Goal: Entertainment & Leisure: Browse casually

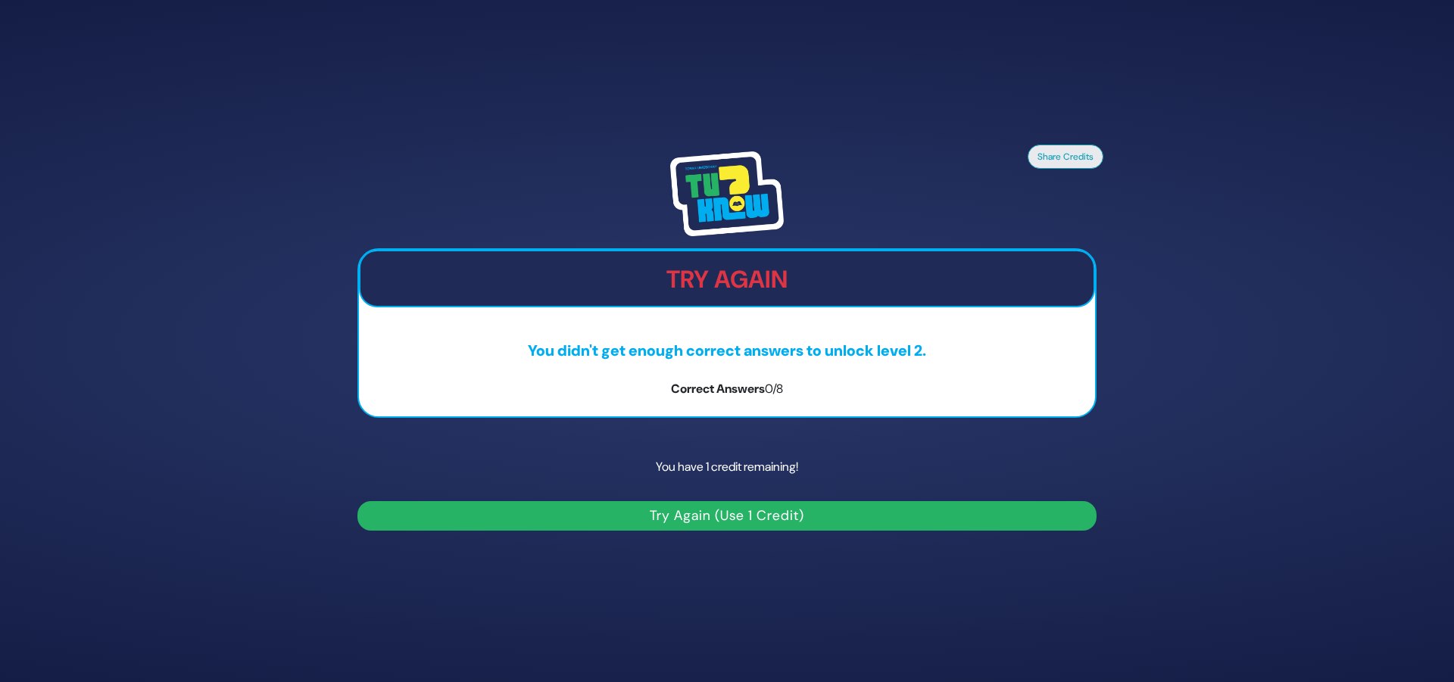
click at [620, 126] on div "Share Credits Try Again You didn't get enough correct answers to unlock level 2…" at bounding box center [727, 341] width 1454 height 682
click at [752, 514] on button "Try Again (Use 1 Credit)" at bounding box center [726, 516] width 739 height 30
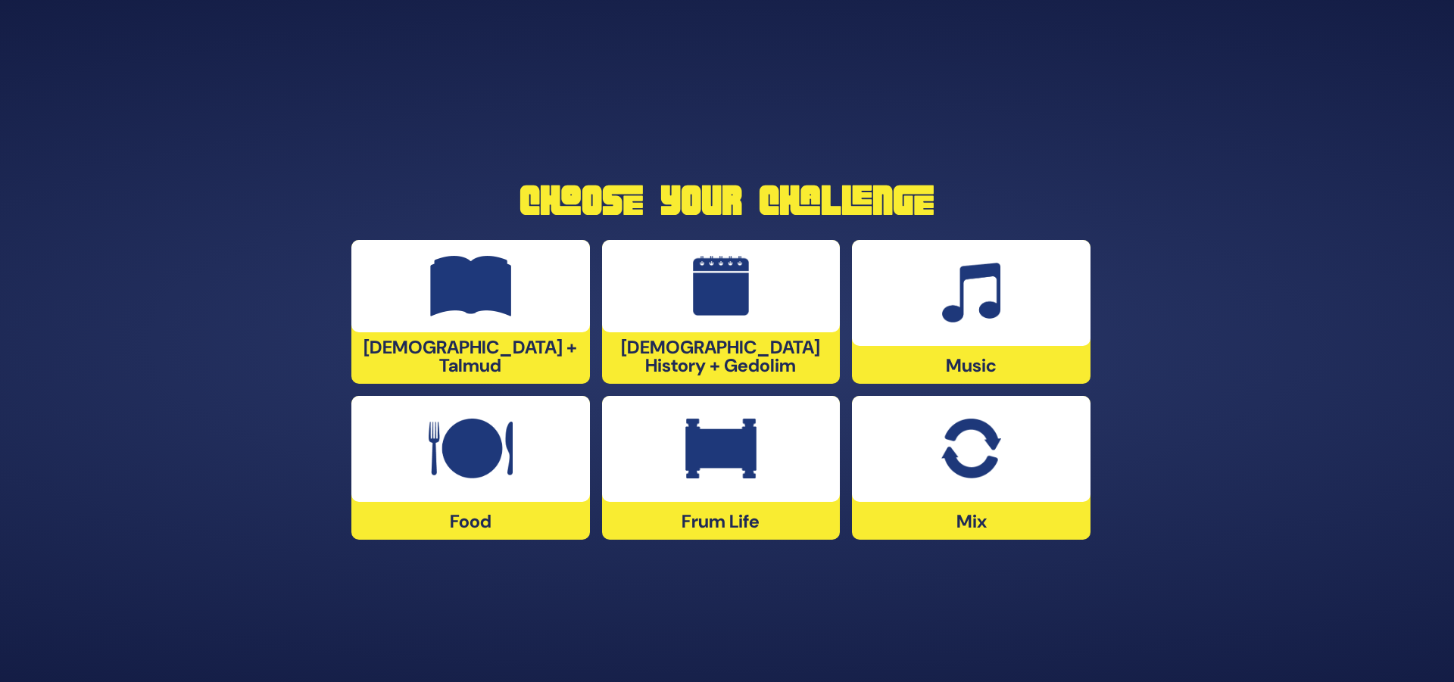
click at [948, 456] on img at bounding box center [970, 449] width 59 height 61
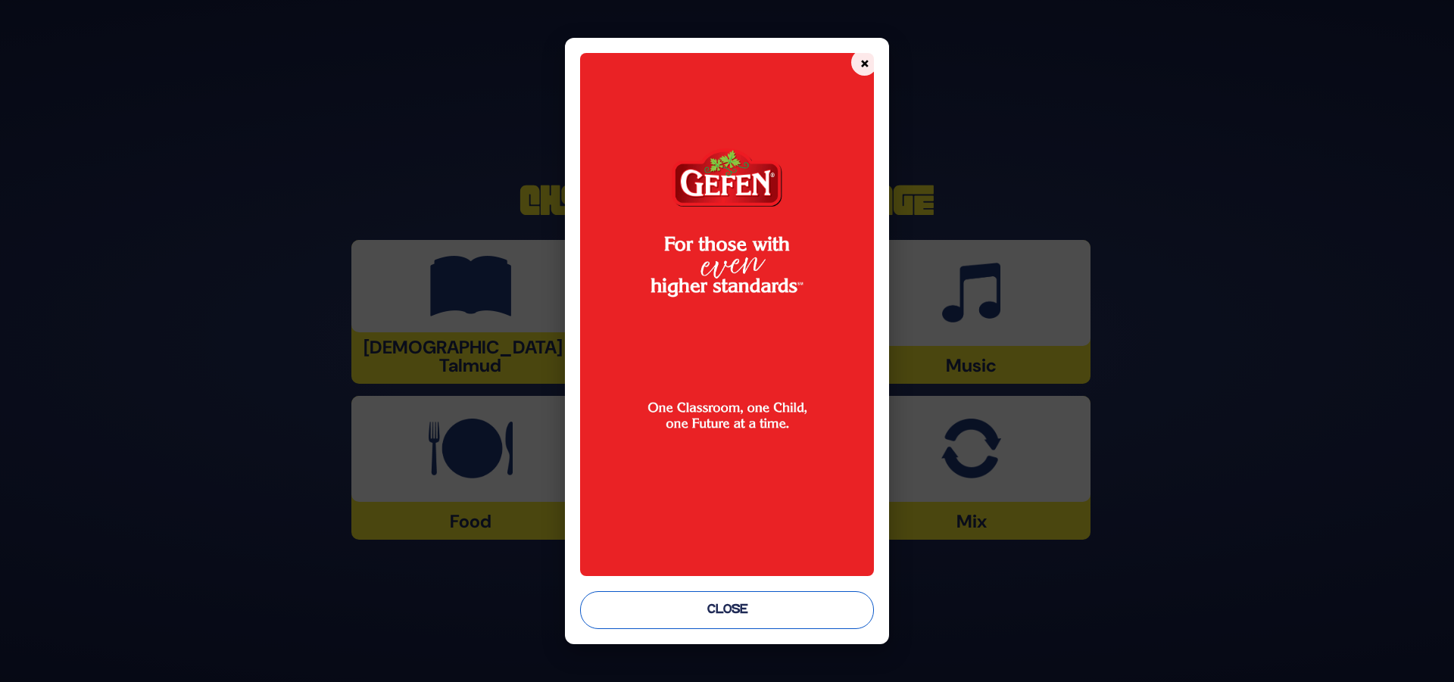
click at [773, 610] on button "Close" at bounding box center [727, 610] width 295 height 38
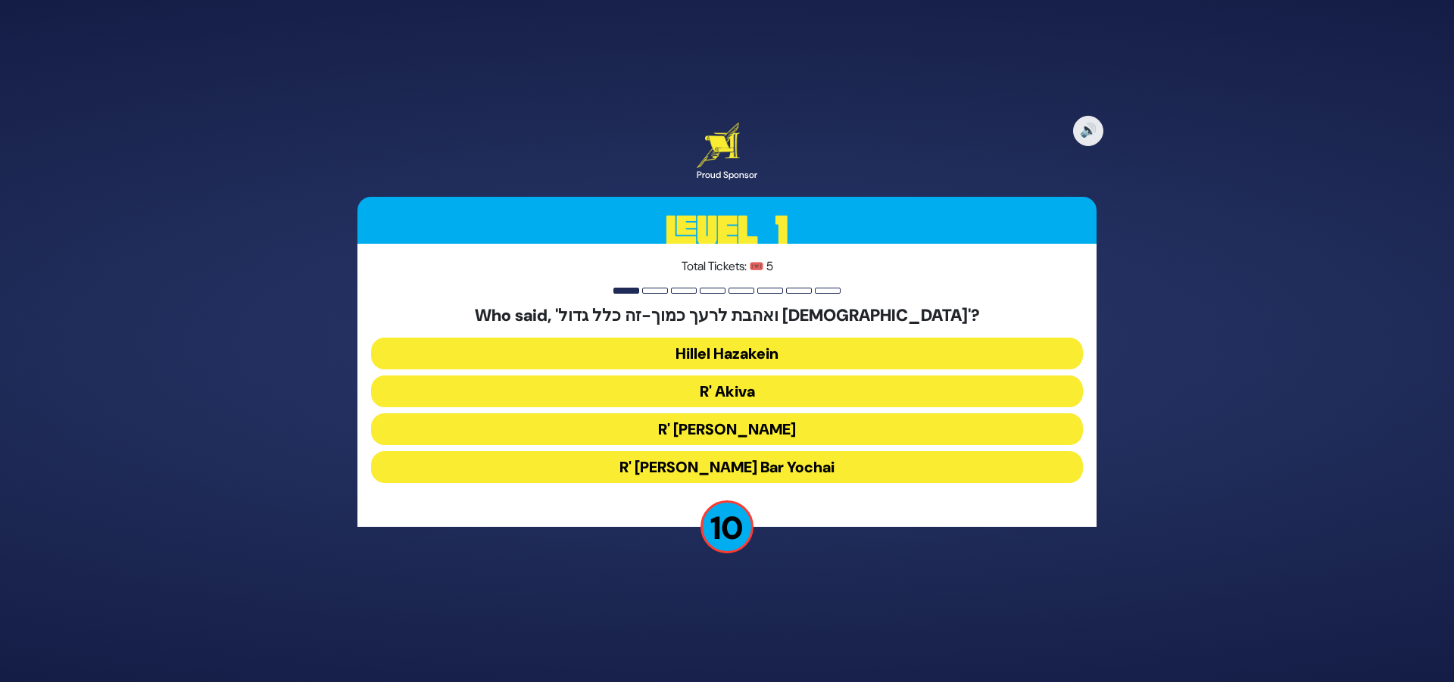
click at [799, 391] on button "R' Akiva" at bounding box center [727, 392] width 712 height 32
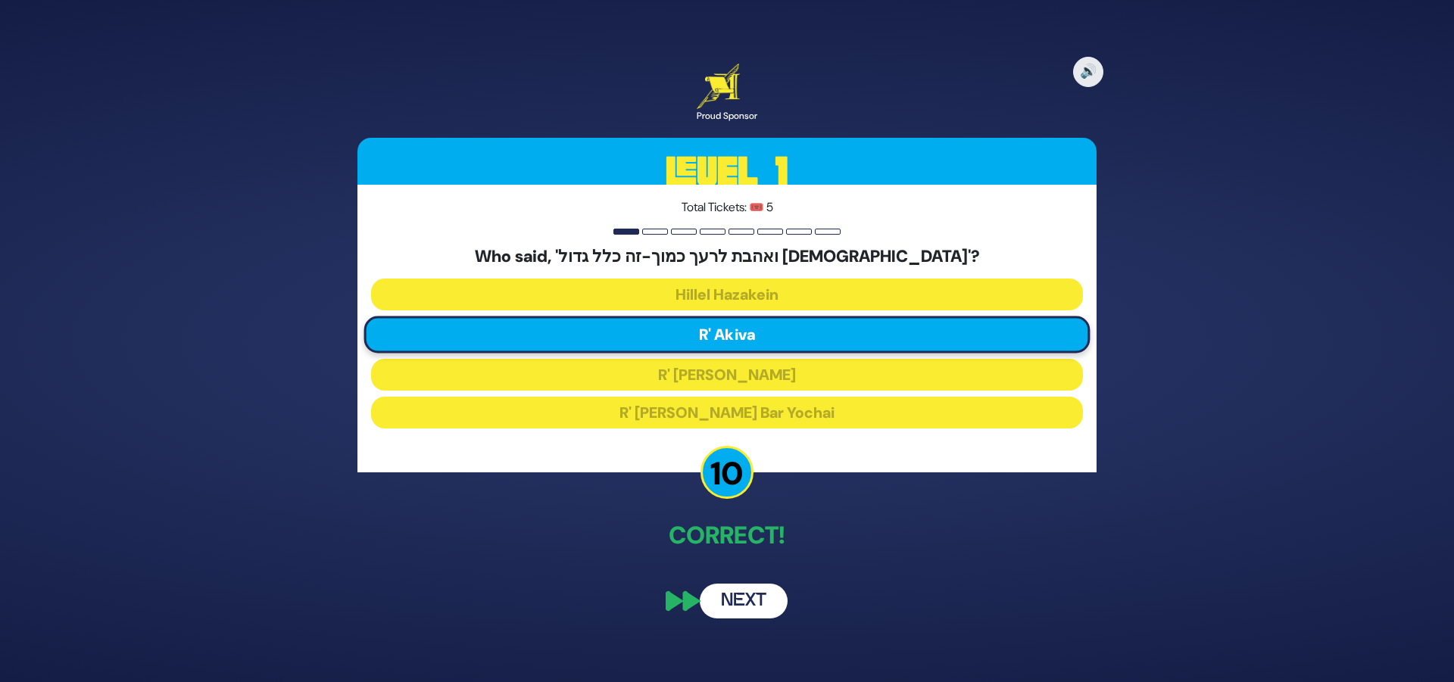
click at [742, 603] on button "Next" at bounding box center [744, 601] width 88 height 35
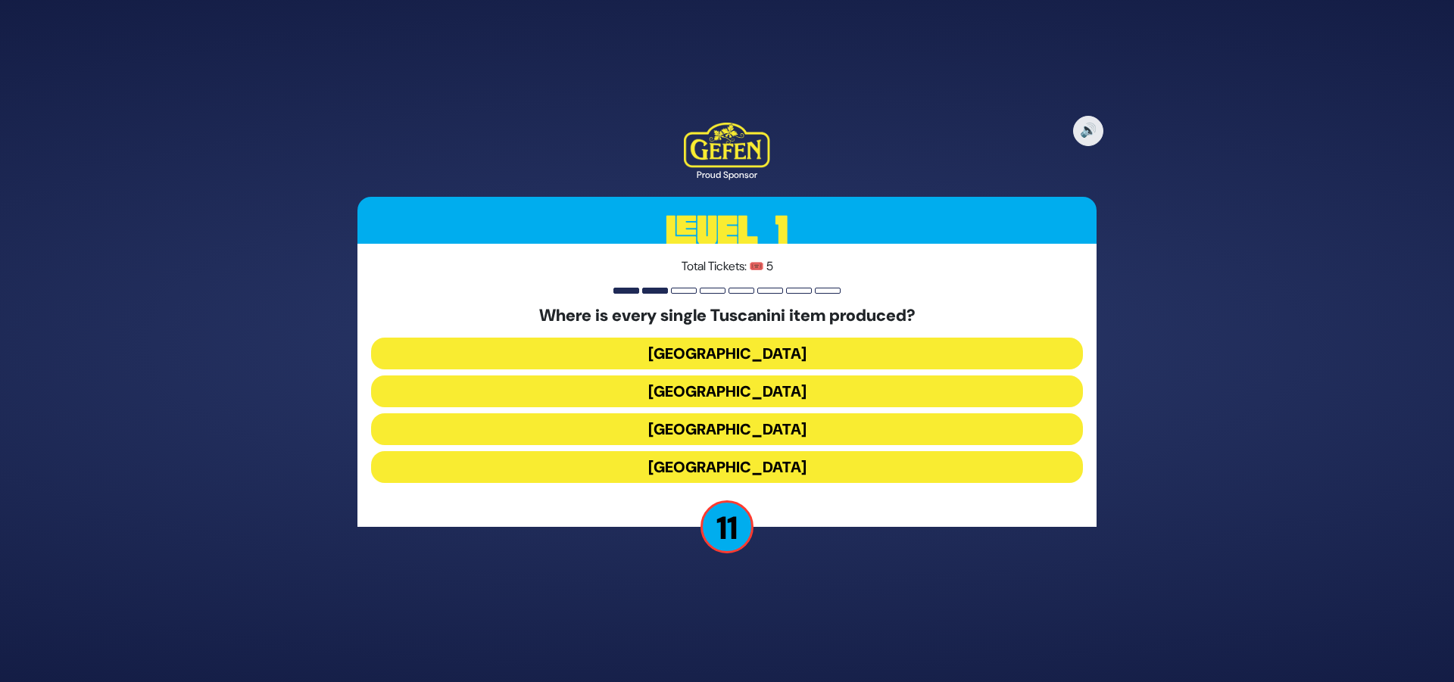
click at [748, 425] on button "Italy" at bounding box center [727, 429] width 712 height 32
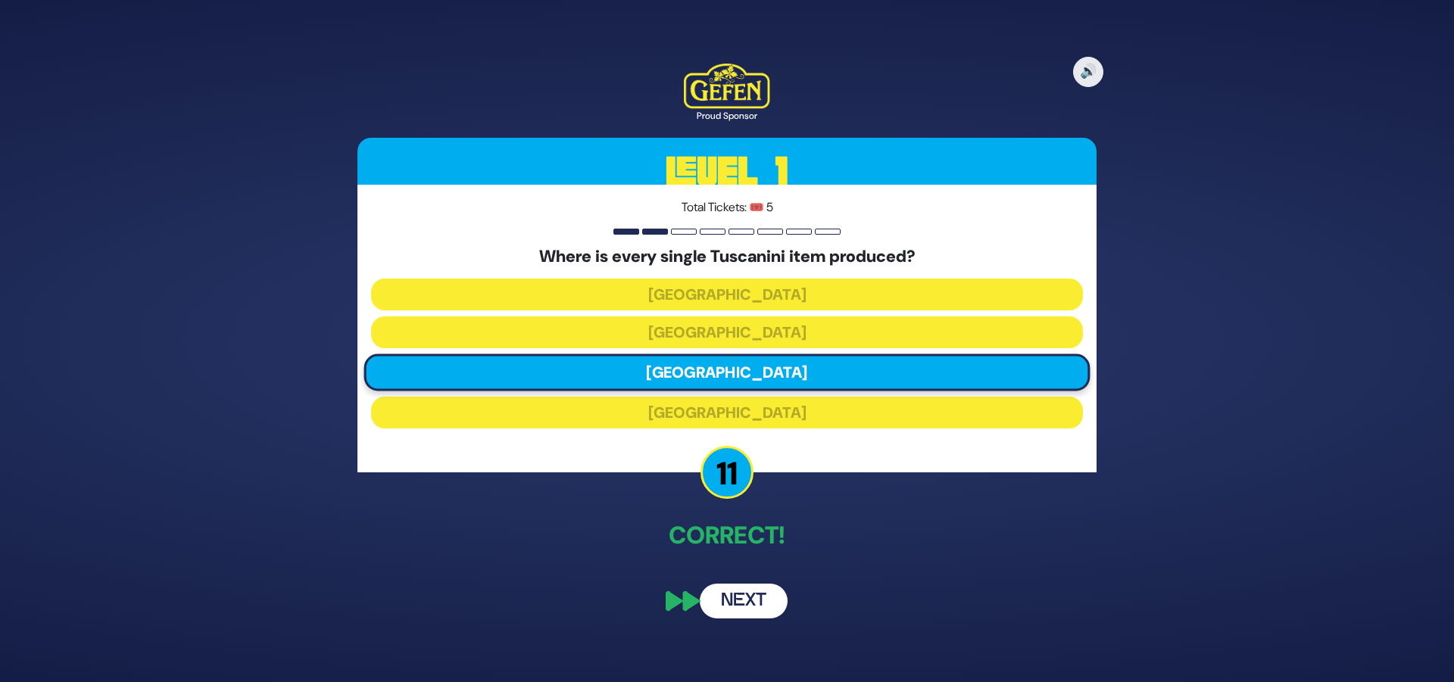
click at [755, 613] on button "Next" at bounding box center [744, 601] width 88 height 35
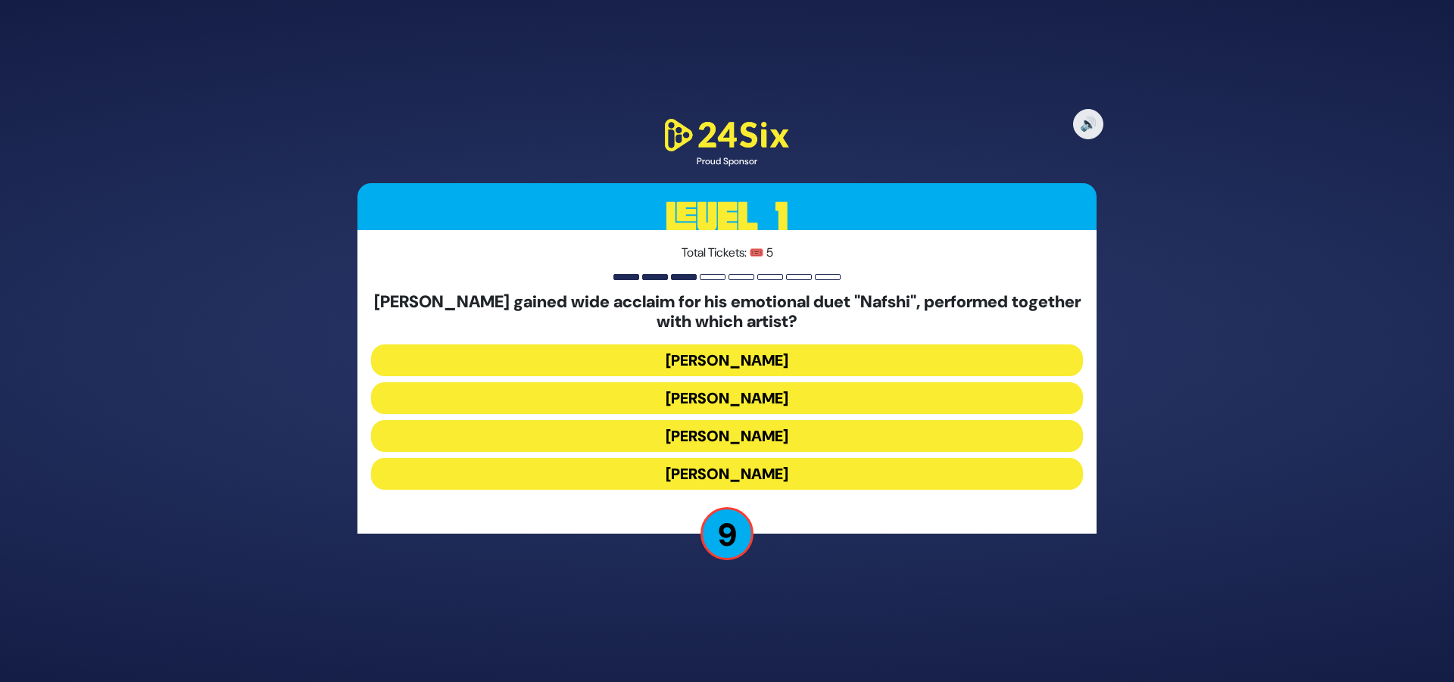
click at [804, 394] on button "Ishay Ribo" at bounding box center [727, 398] width 712 height 32
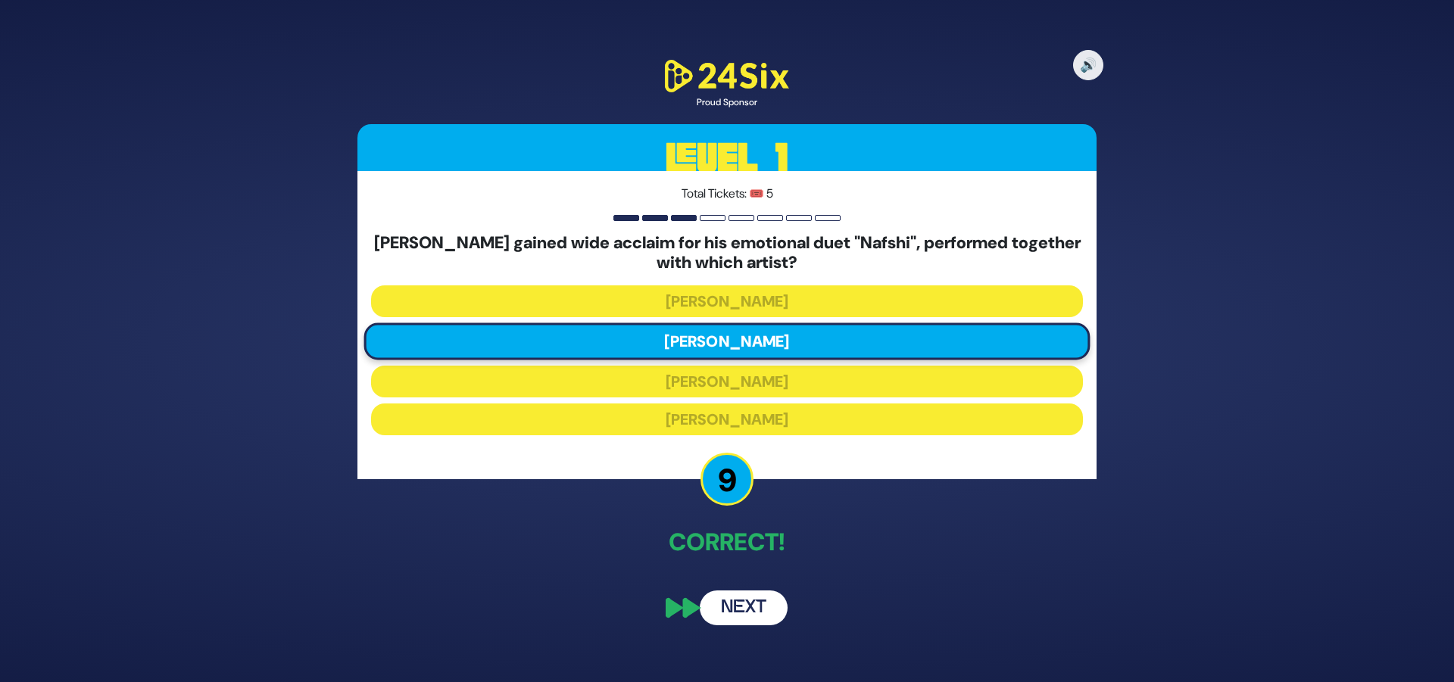
click at [747, 607] on button "Next" at bounding box center [744, 608] width 88 height 35
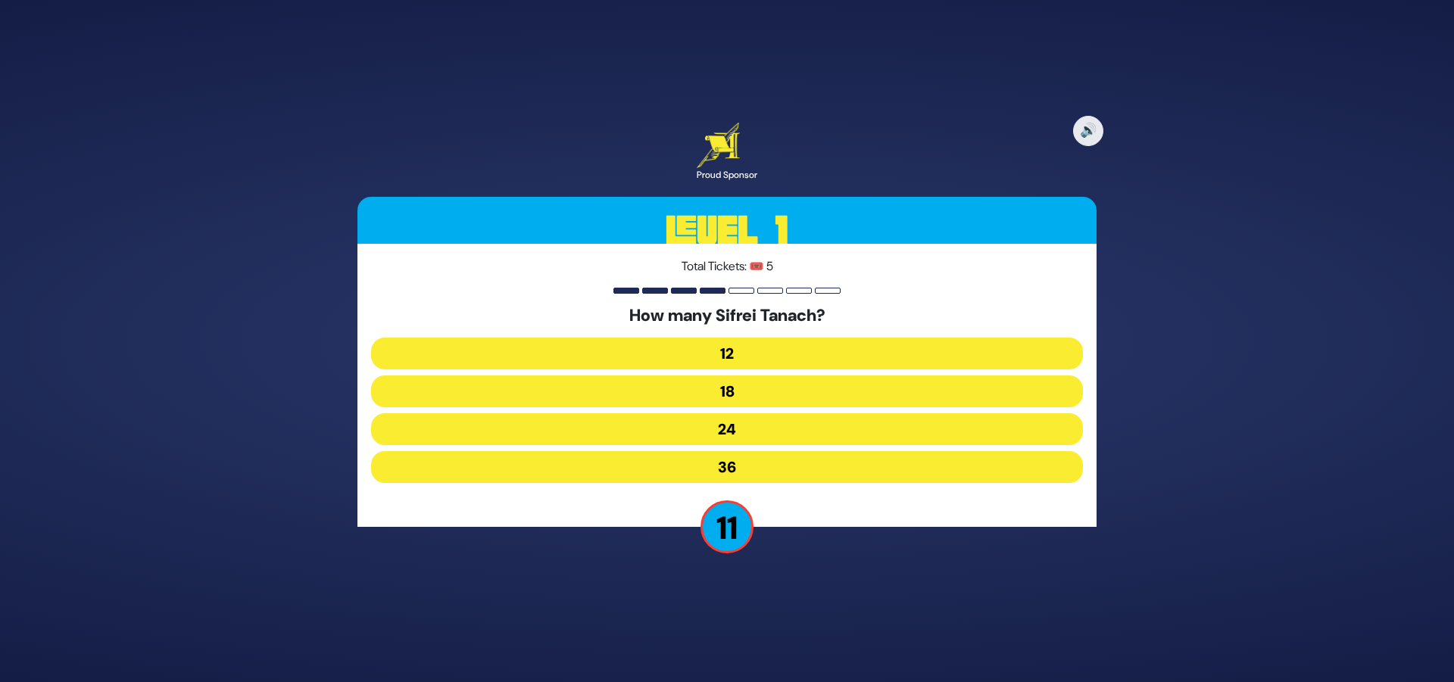
click at [797, 424] on button "24" at bounding box center [727, 429] width 712 height 32
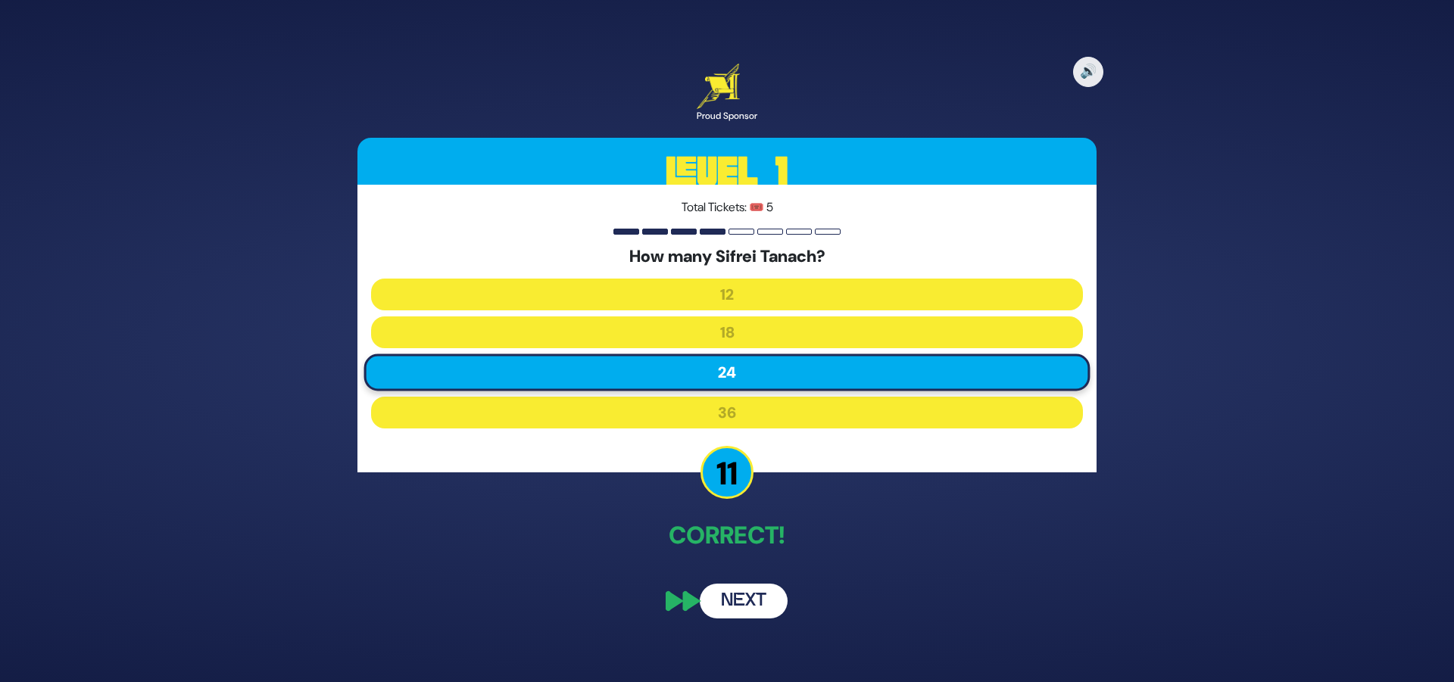
click at [726, 599] on button "Next" at bounding box center [744, 601] width 88 height 35
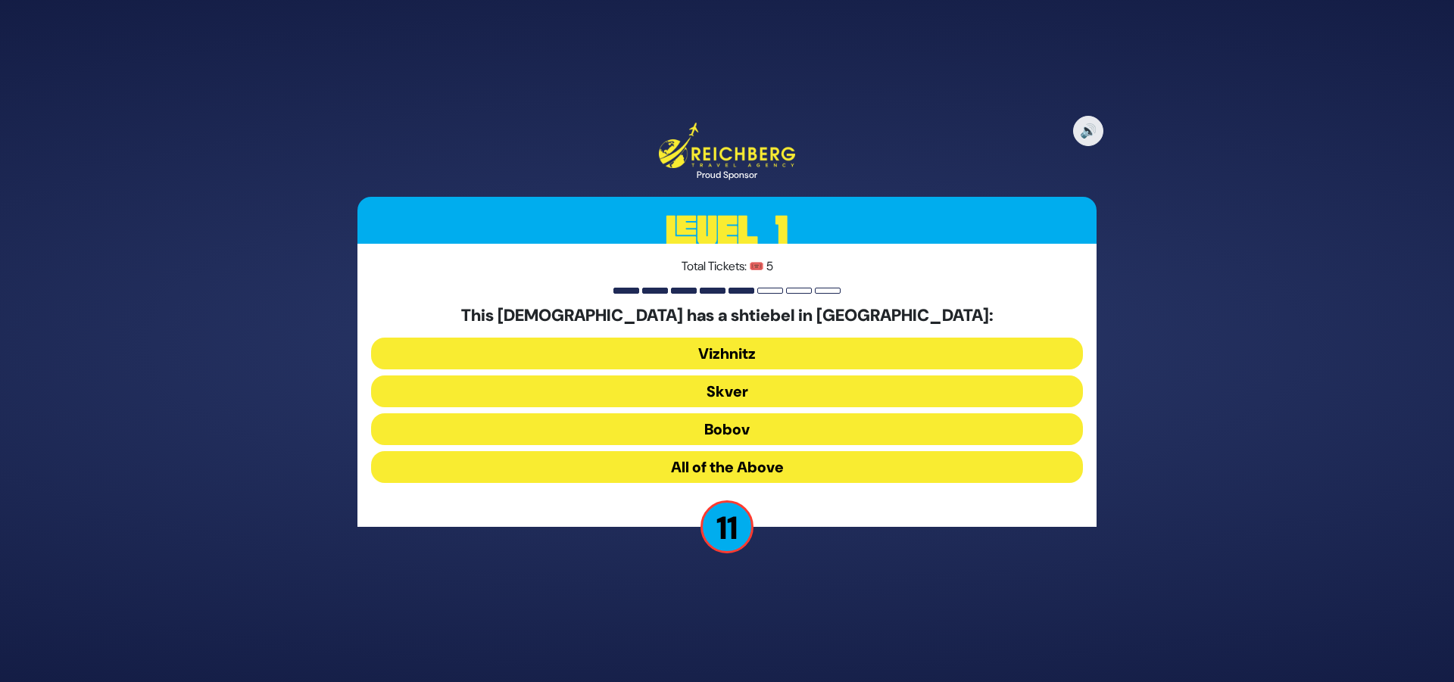
click at [773, 473] on button "All of the Above" at bounding box center [727, 467] width 712 height 32
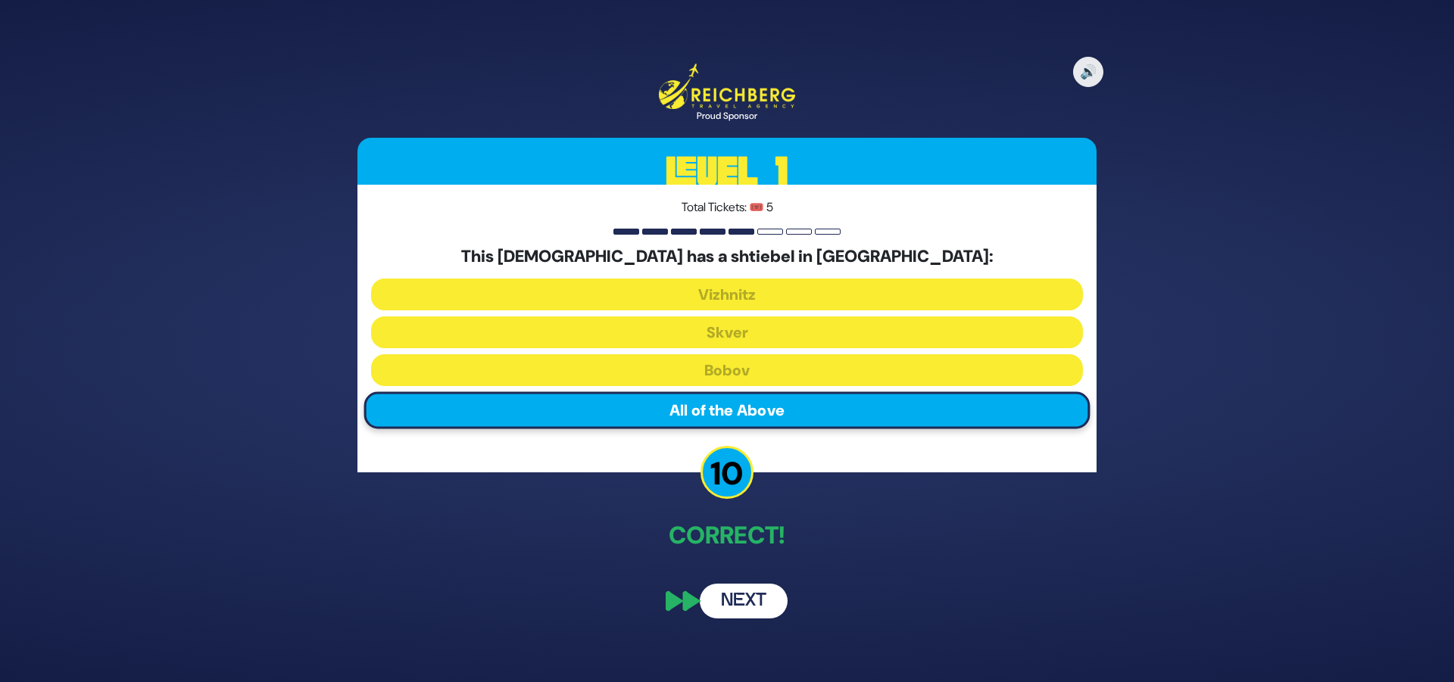
click at [753, 603] on button "Next" at bounding box center [744, 601] width 88 height 35
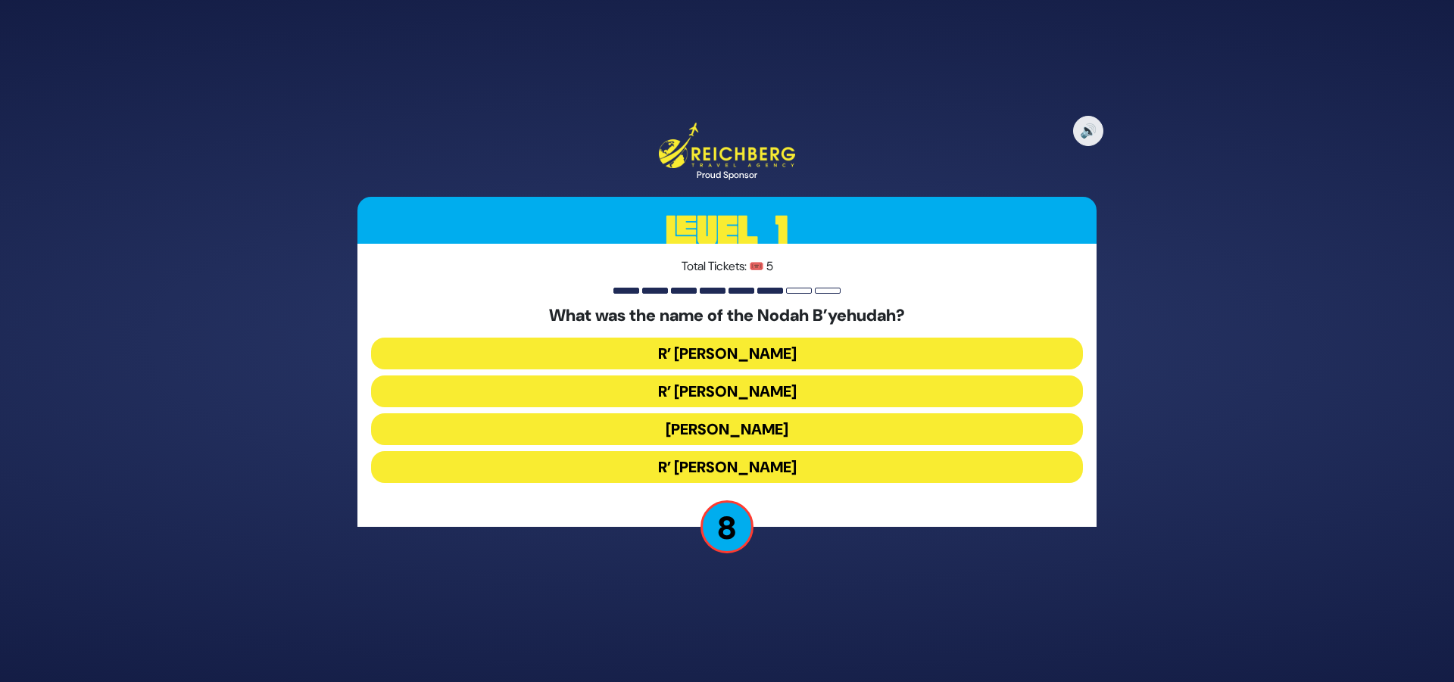
click at [795, 352] on button "R’ Yechezkel" at bounding box center [727, 354] width 712 height 32
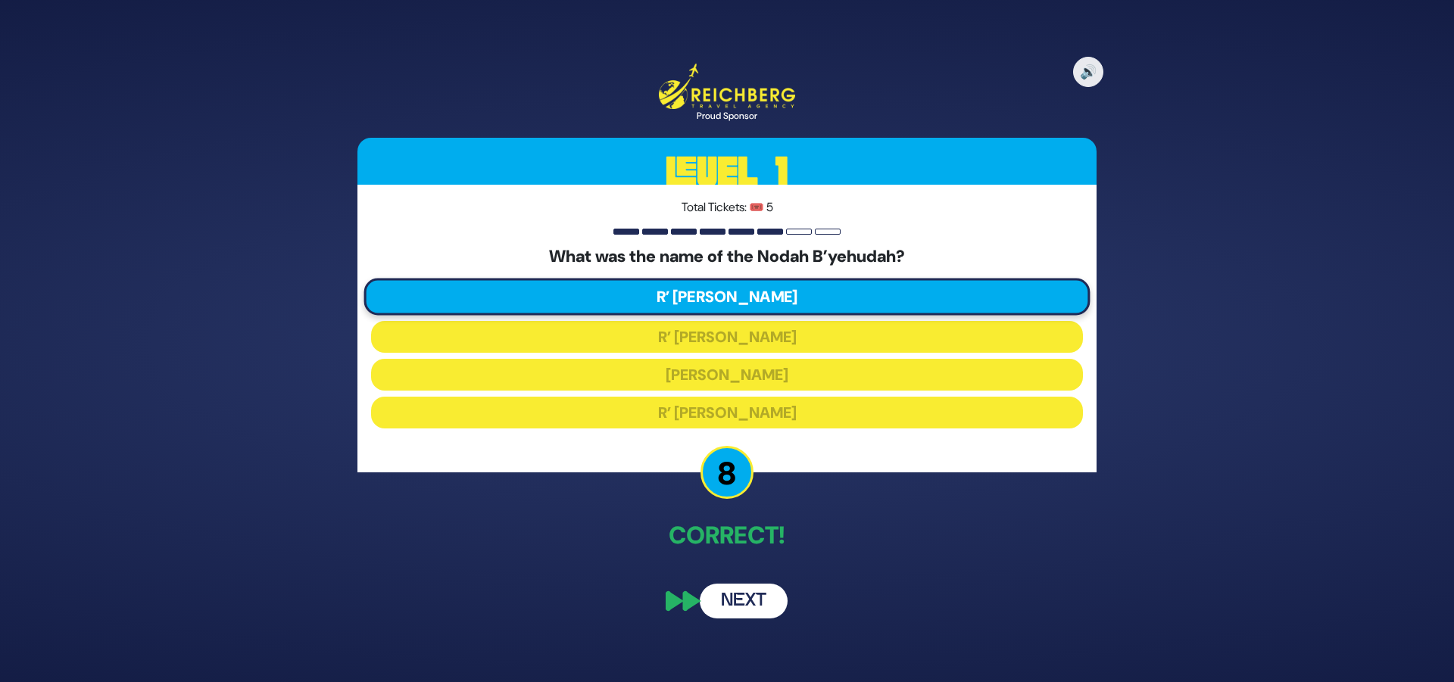
click at [741, 604] on button "Next" at bounding box center [744, 601] width 88 height 35
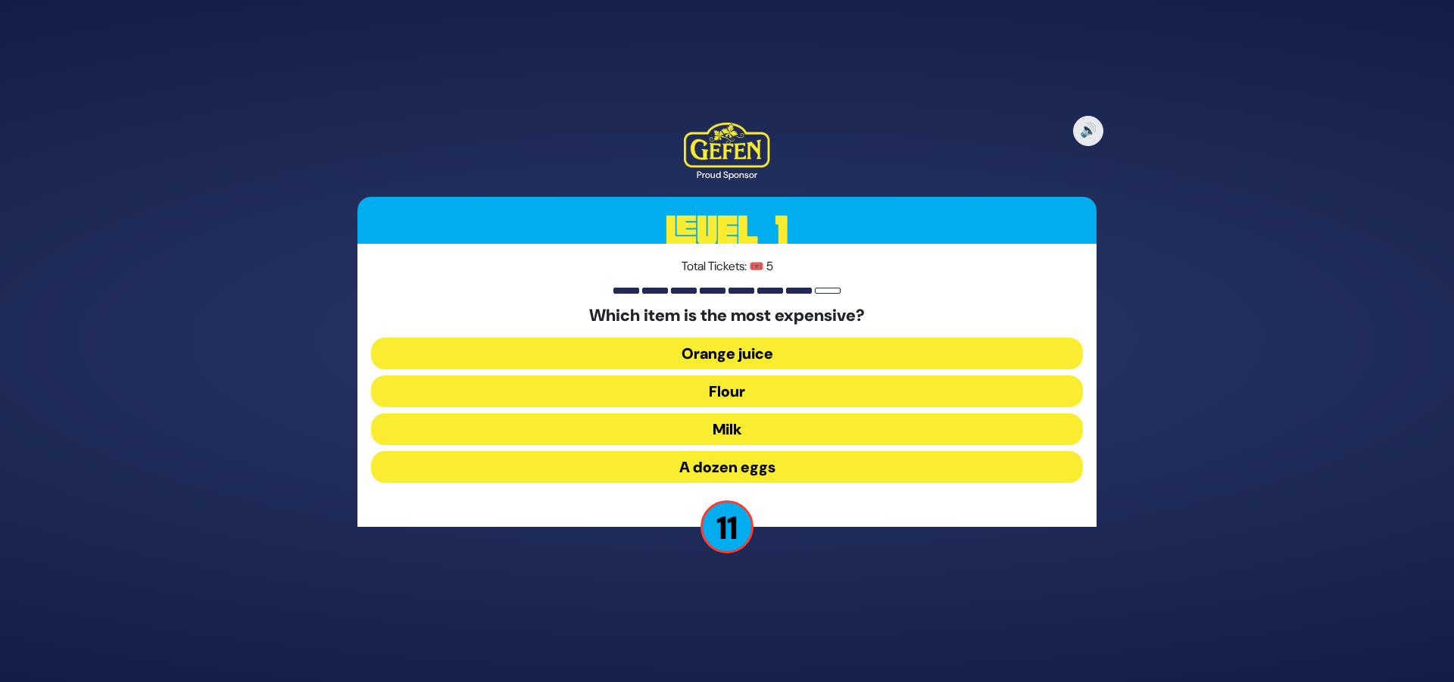
click at [867, 466] on button "A dozen eggs" at bounding box center [727, 467] width 712 height 32
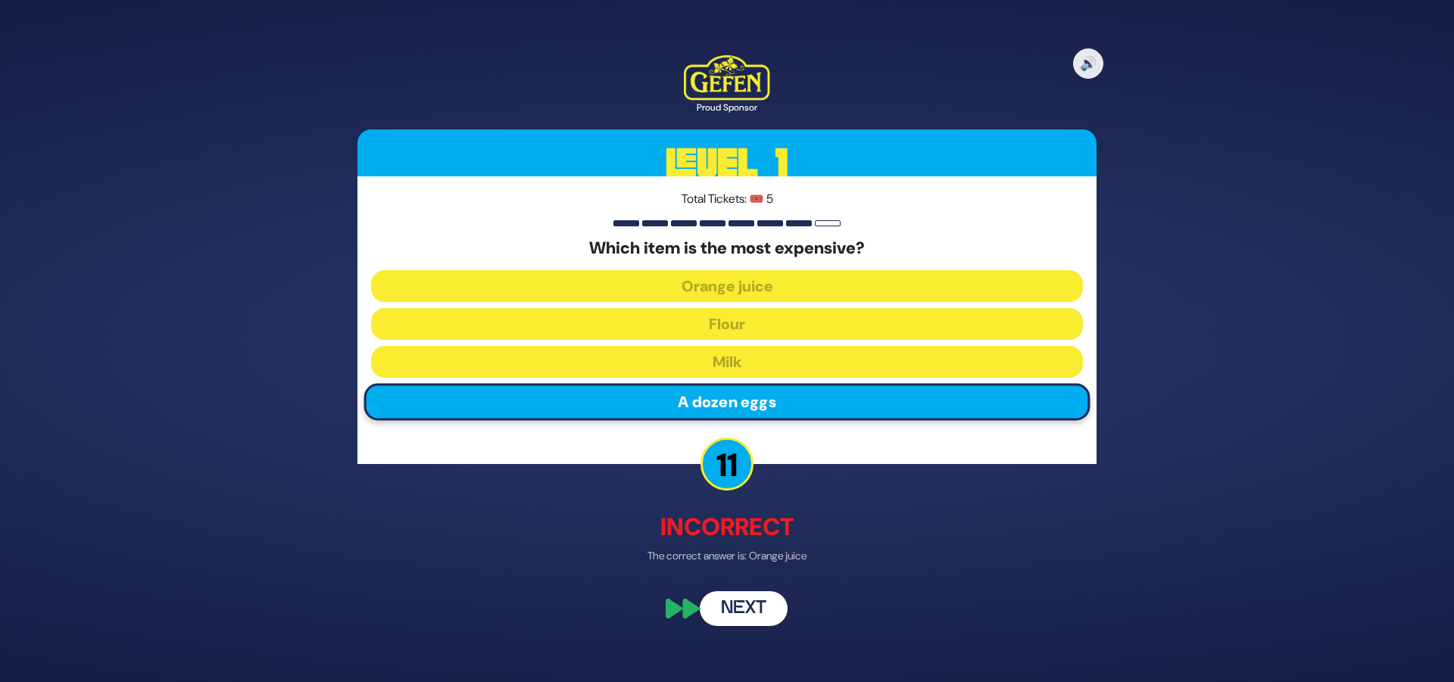
click at [744, 601] on button "Next" at bounding box center [744, 609] width 88 height 35
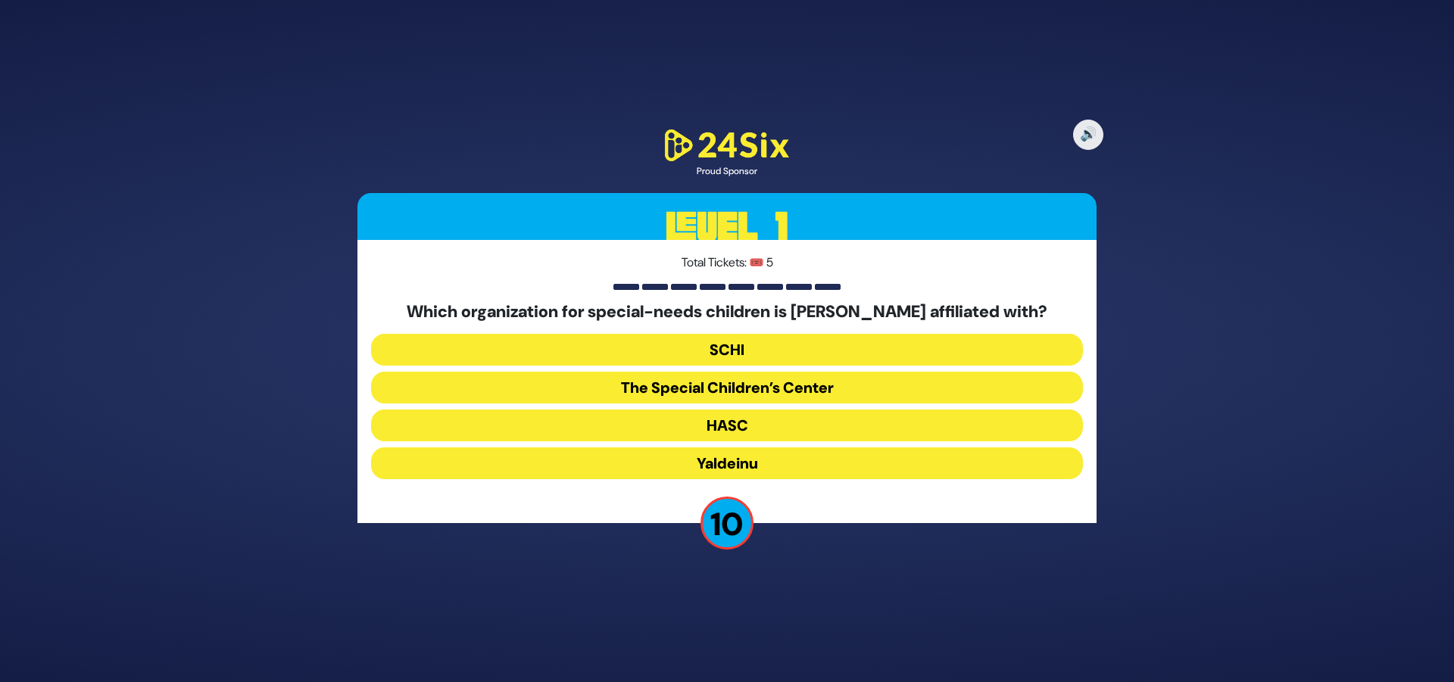
click at [791, 387] on button "The Special Children’s Center" at bounding box center [727, 388] width 712 height 32
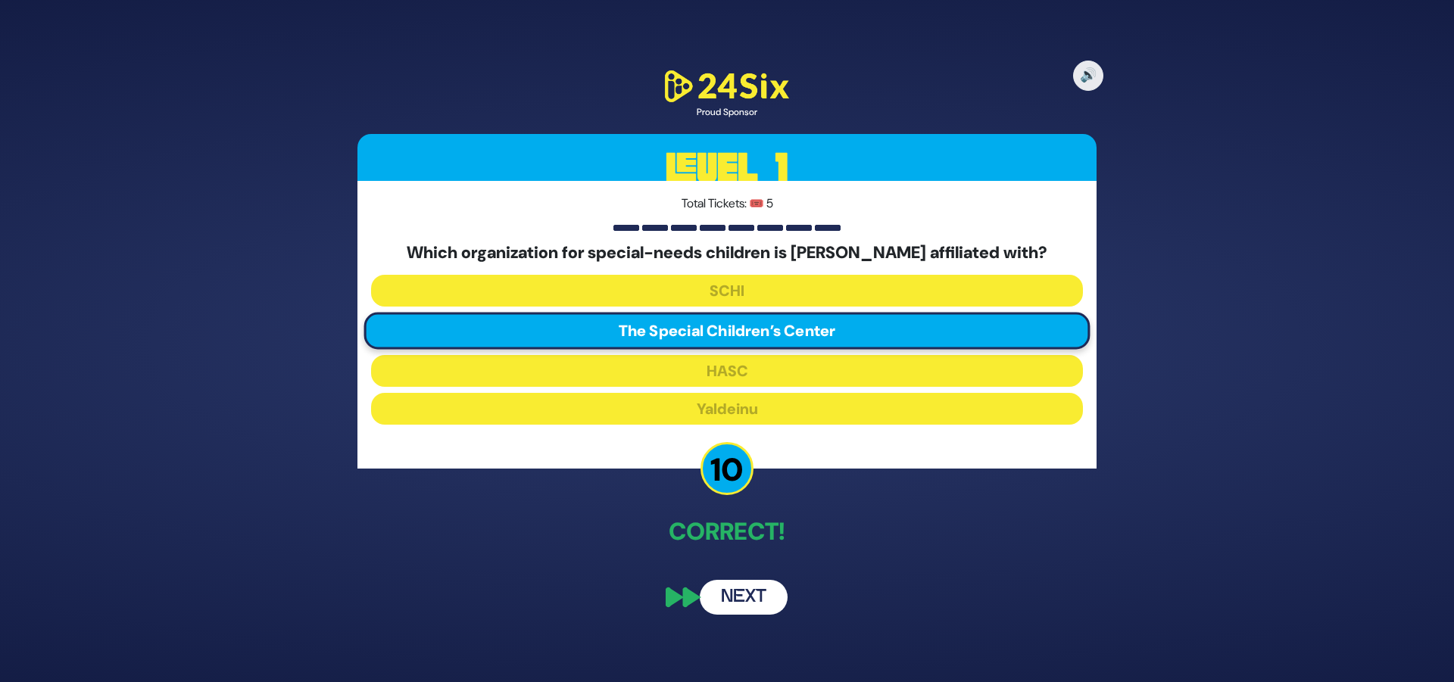
click at [739, 600] on button "Next" at bounding box center [744, 597] width 88 height 35
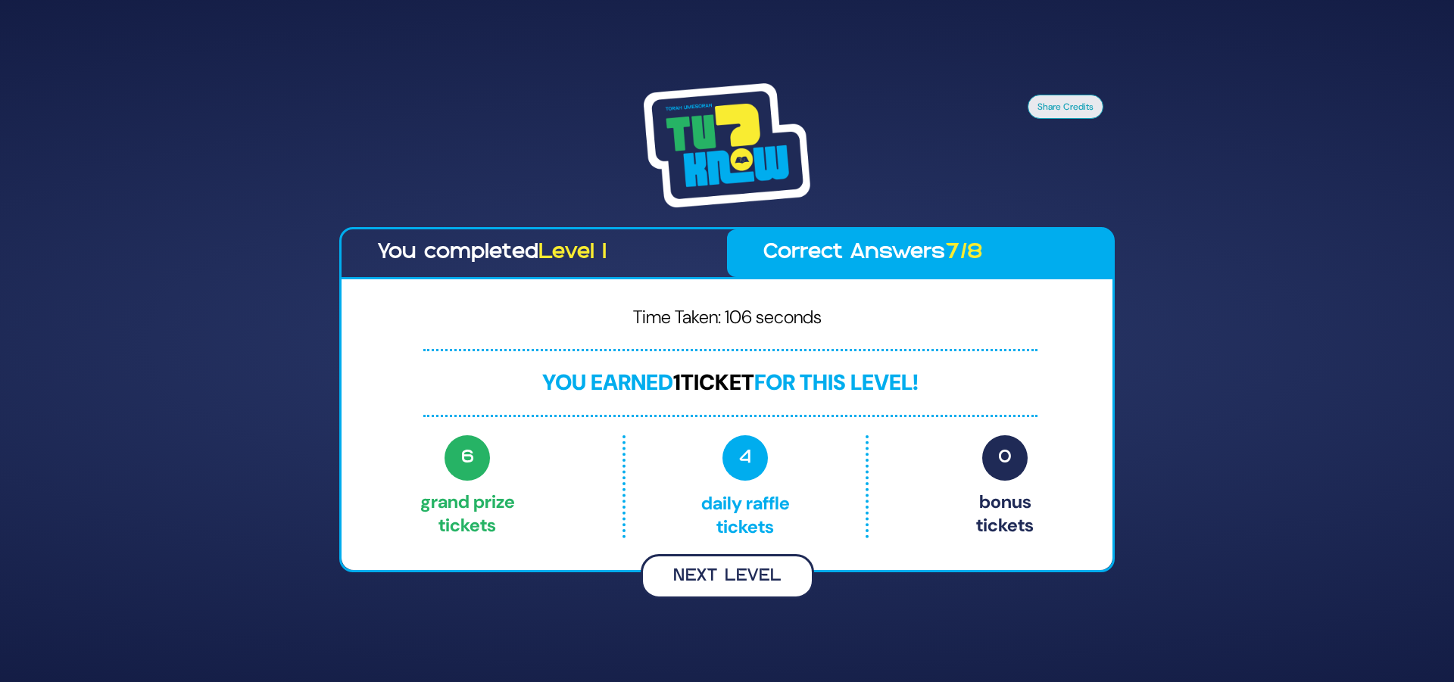
click at [760, 576] on button "Next Level" at bounding box center [727, 576] width 173 height 45
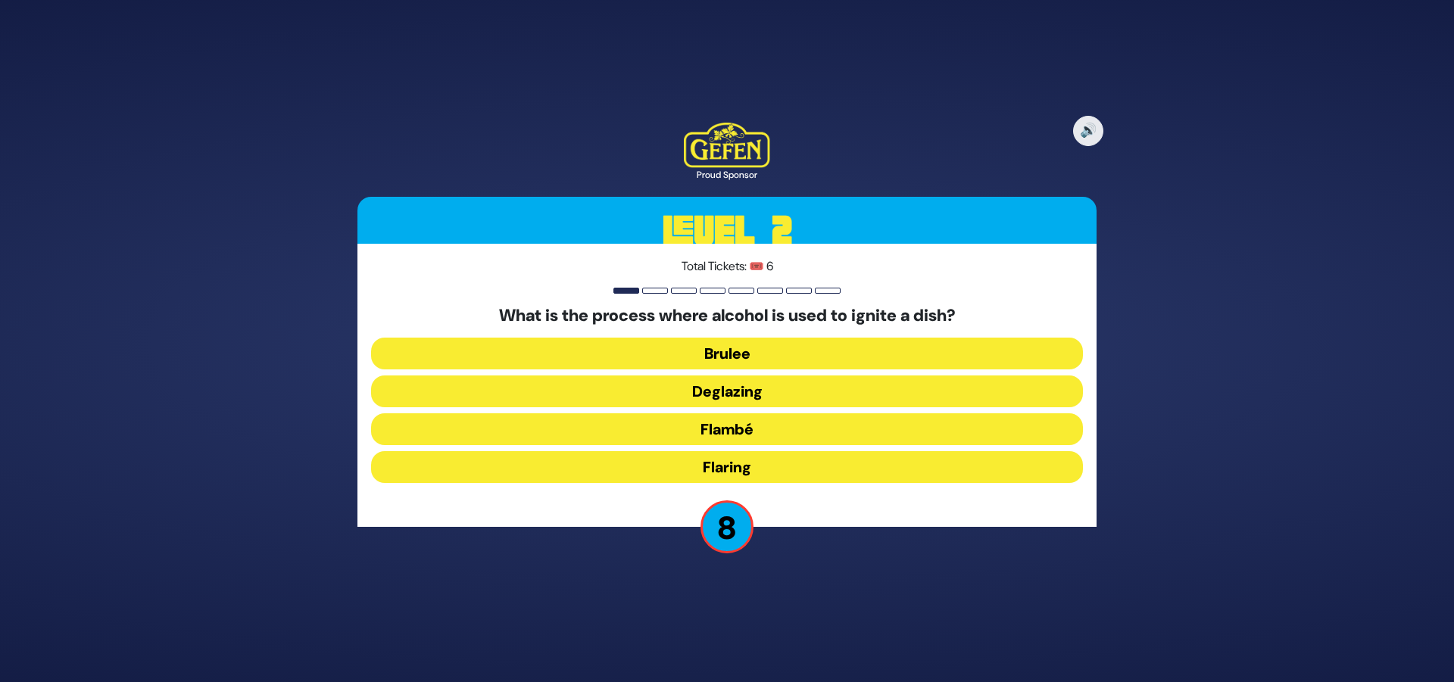
click at [822, 348] on button "Brulee" at bounding box center [727, 354] width 712 height 32
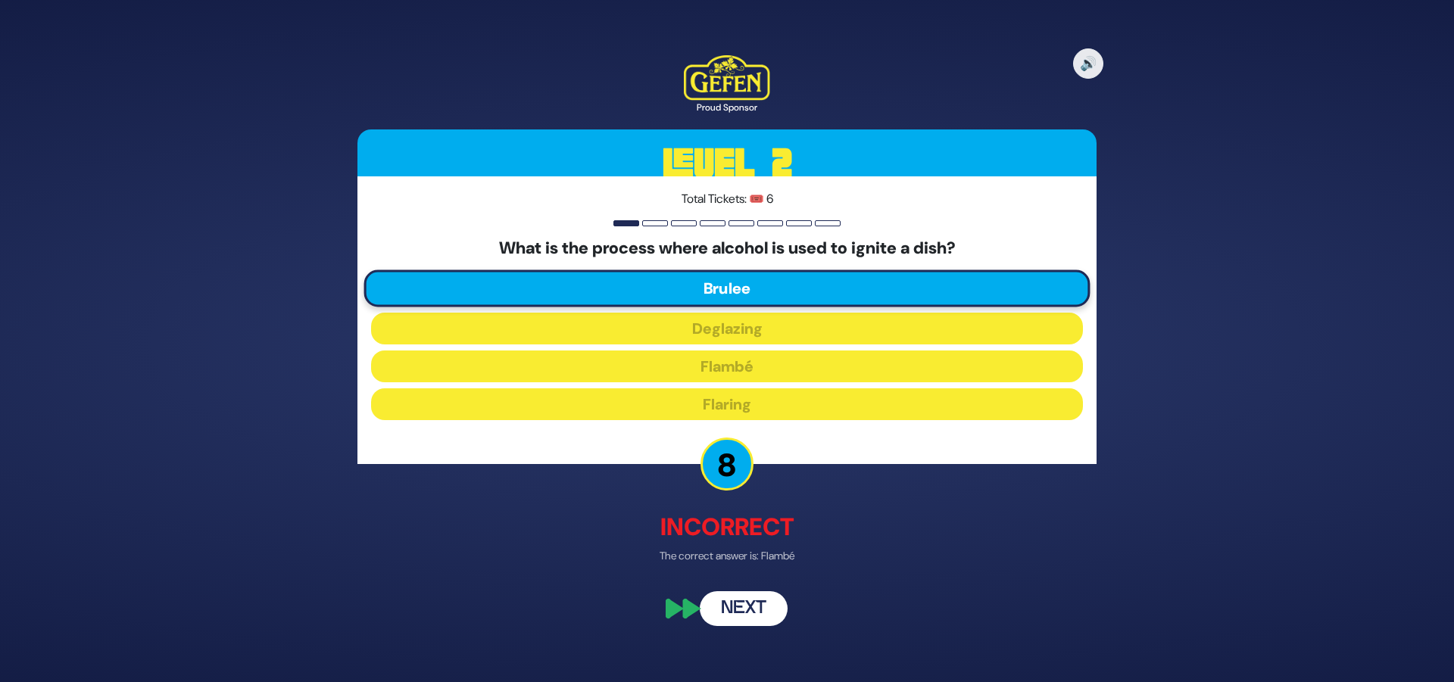
click at [753, 610] on button "Next" at bounding box center [744, 609] width 88 height 35
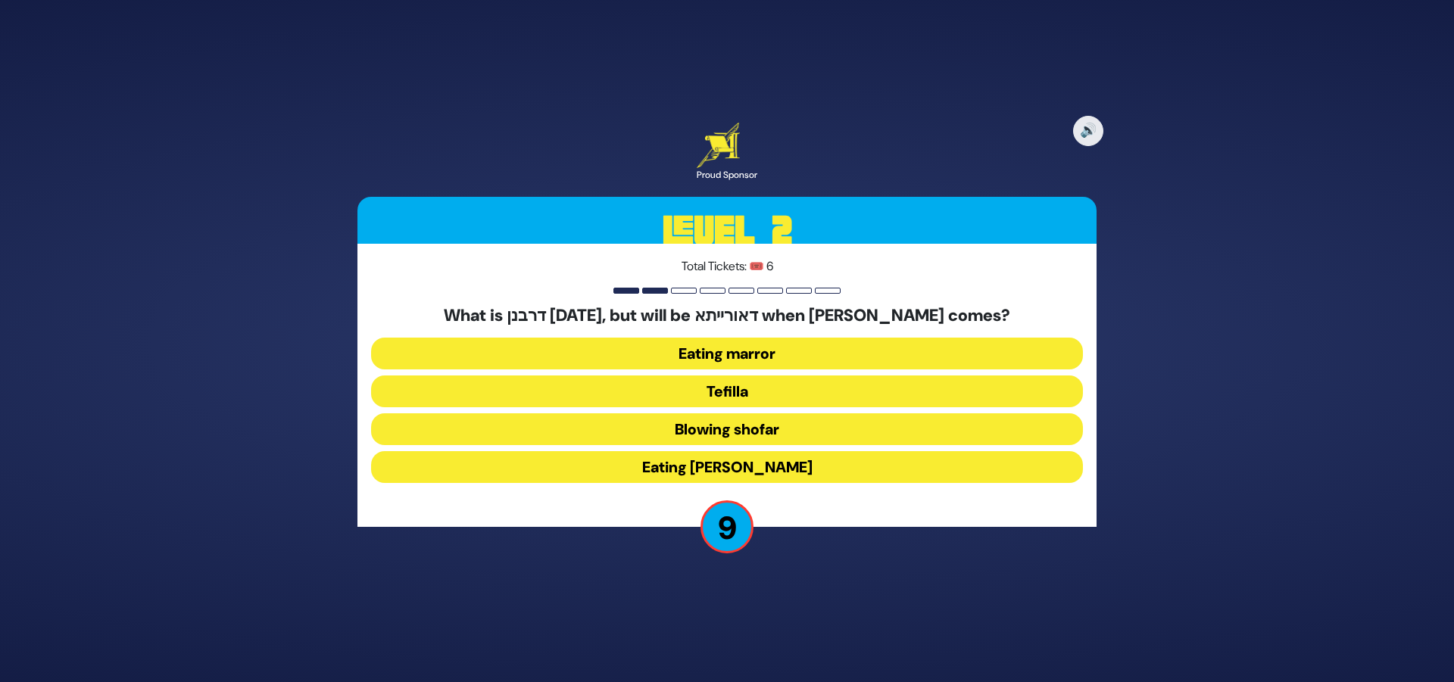
click at [877, 356] on button "Eating marror" at bounding box center [727, 354] width 712 height 32
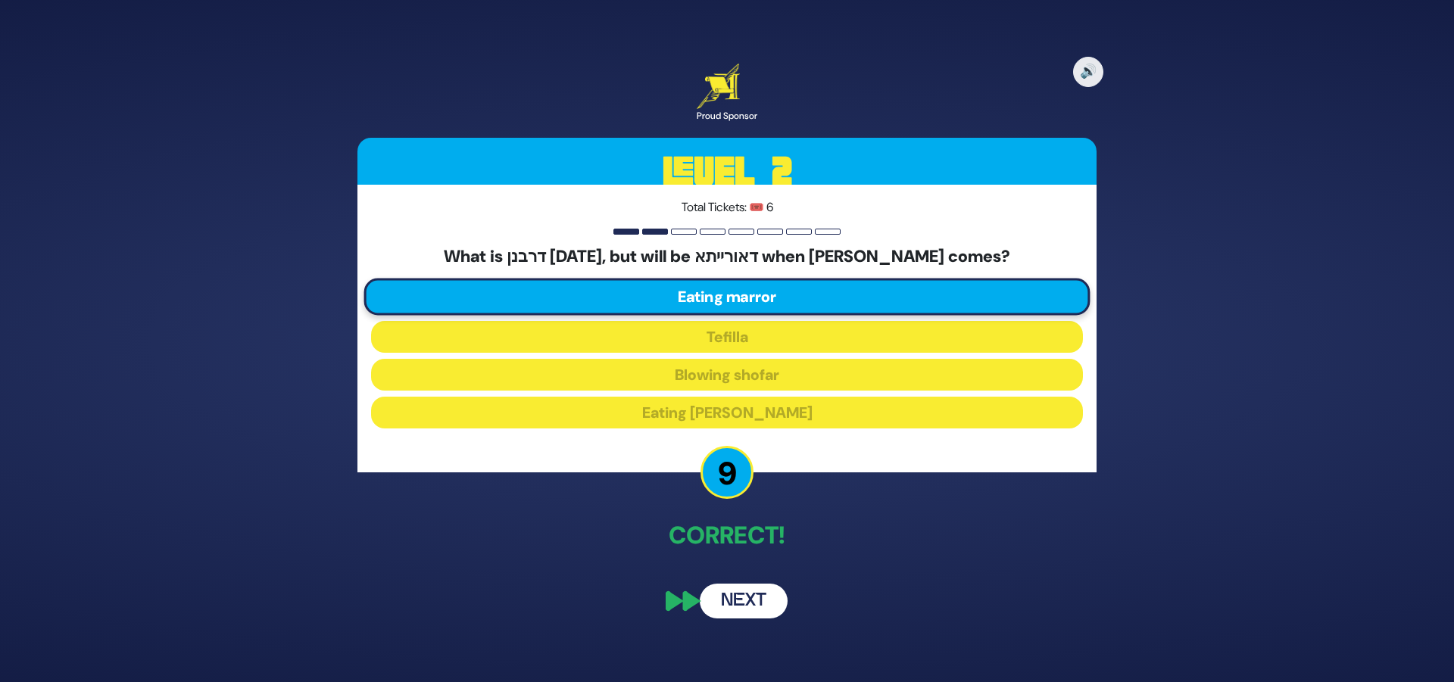
click at [744, 596] on button "Next" at bounding box center [744, 601] width 88 height 35
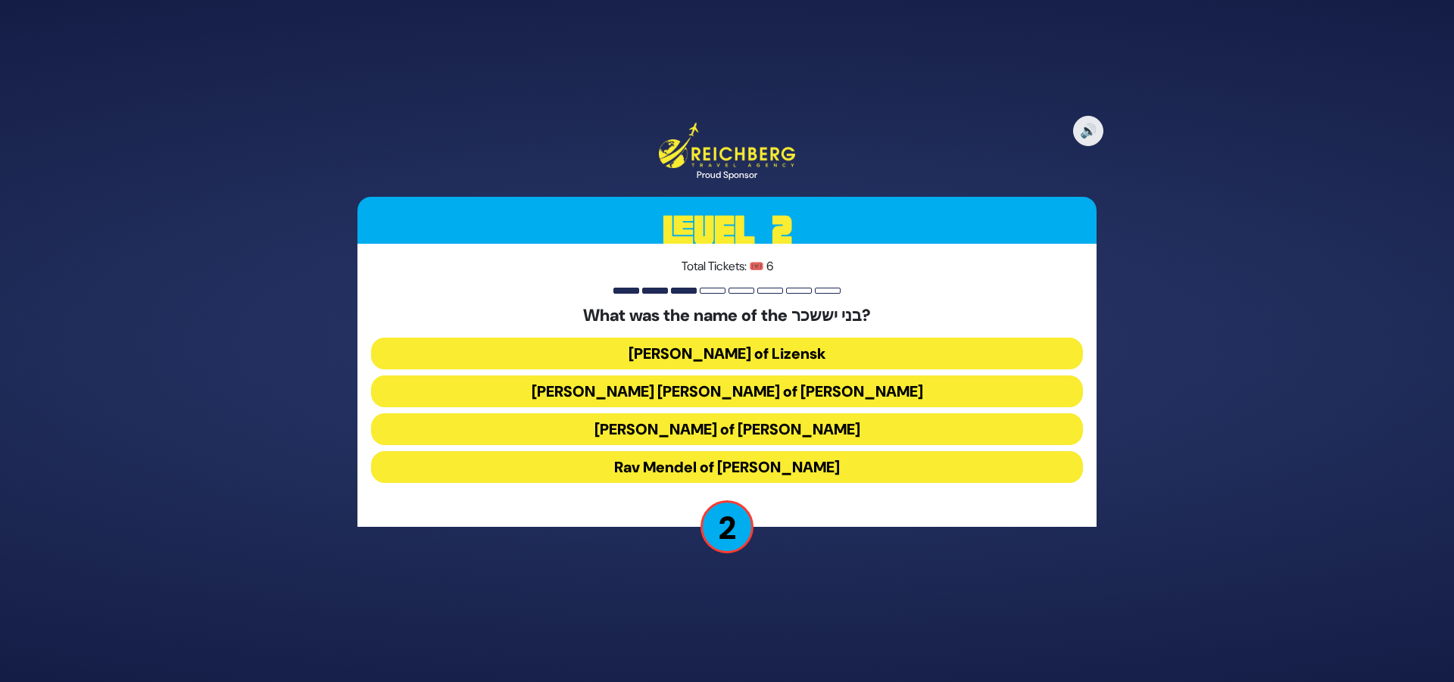
click at [893, 426] on button "Rav Tzvi Elimelech of Dynov" at bounding box center [727, 429] width 712 height 32
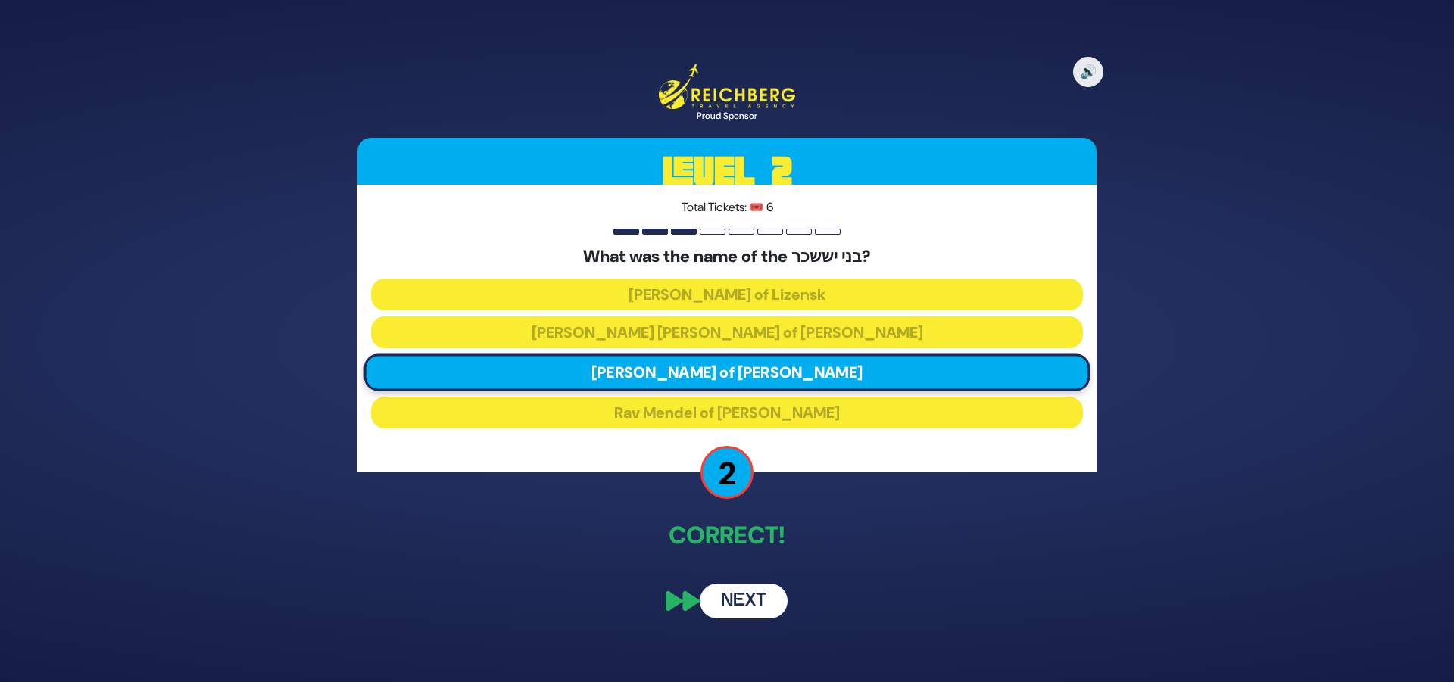
click at [747, 604] on button "Next" at bounding box center [744, 601] width 88 height 35
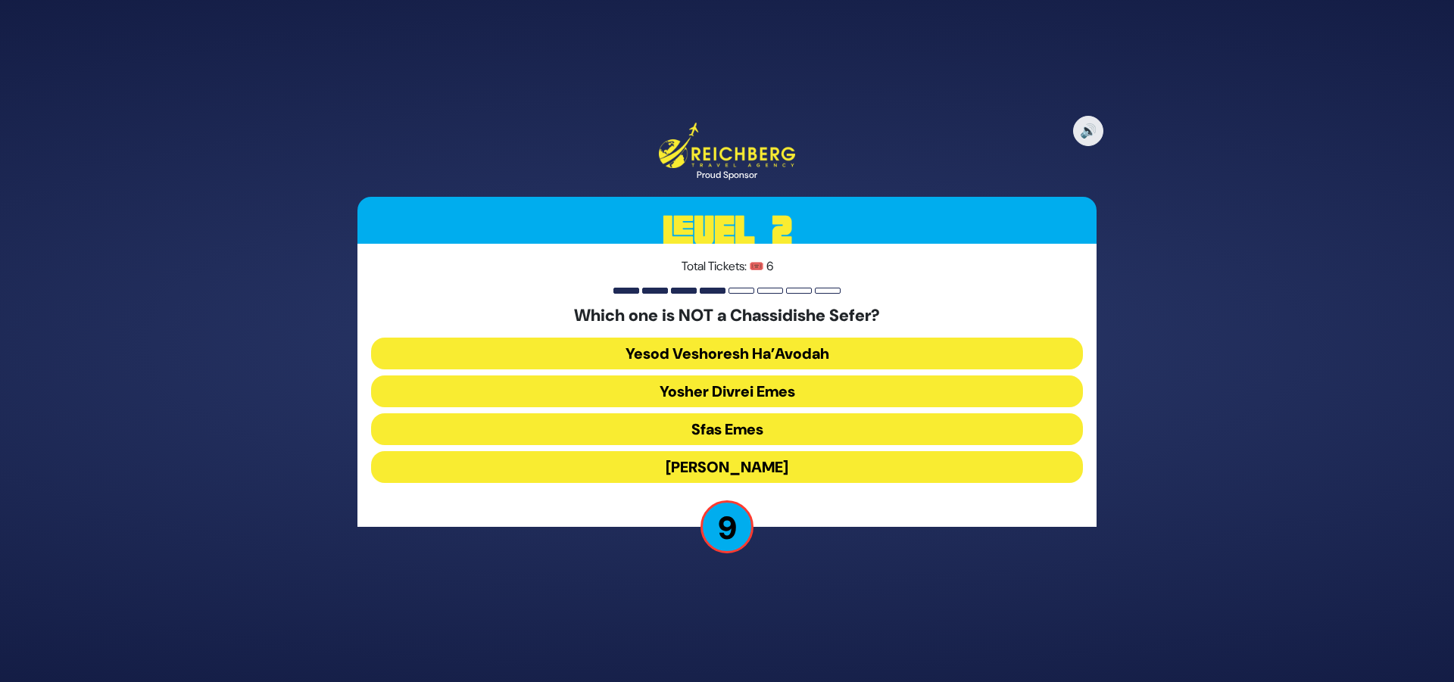
click at [943, 353] on button "Yesod Veshoresh Ha’Avodah" at bounding box center [727, 354] width 712 height 32
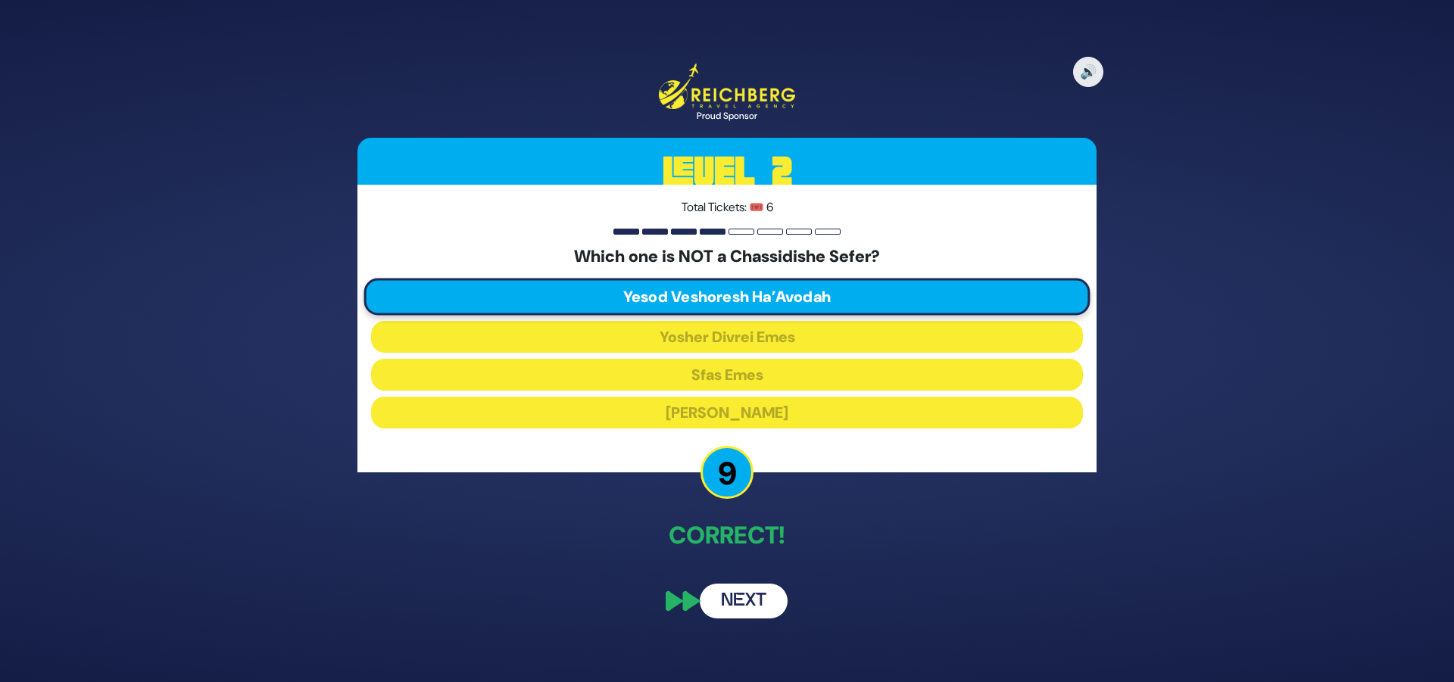
click at [752, 601] on button "Next" at bounding box center [744, 601] width 88 height 35
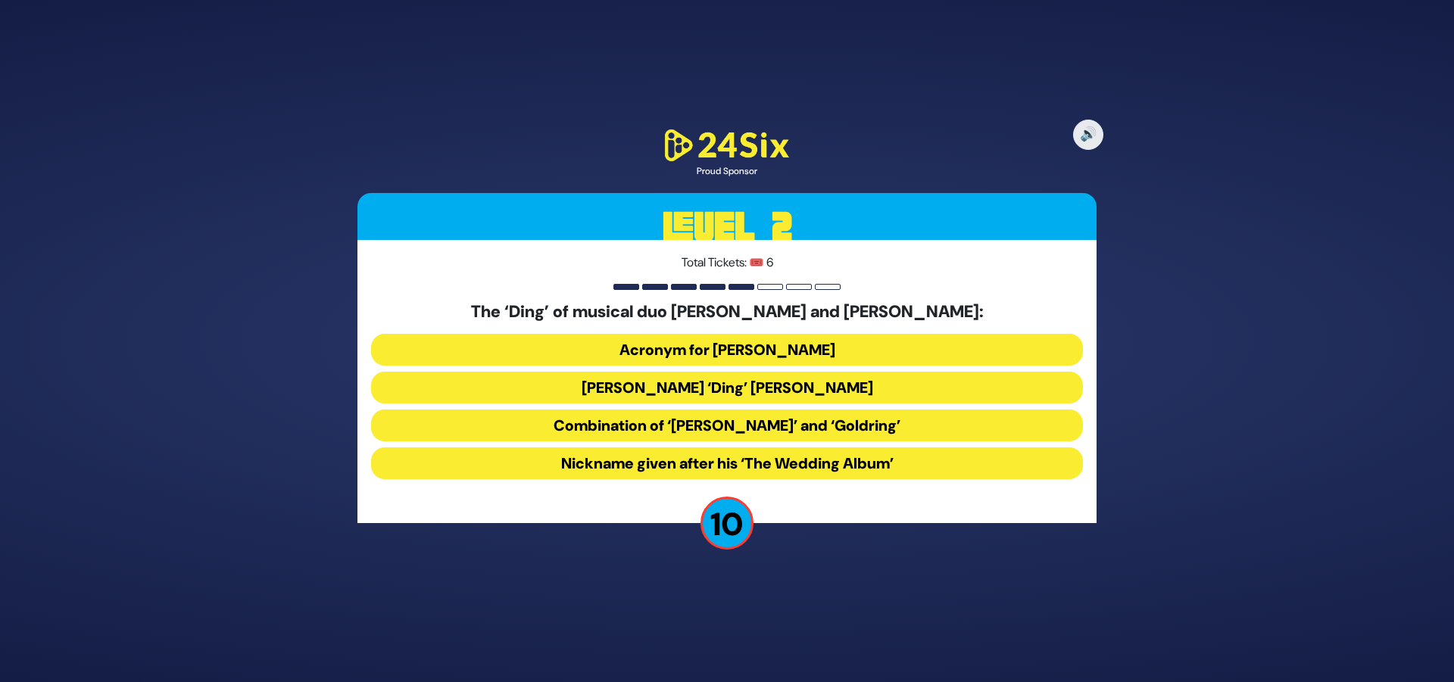
click at [862, 345] on button "Acronym for Dovid Nachman Golding" at bounding box center [727, 350] width 712 height 32
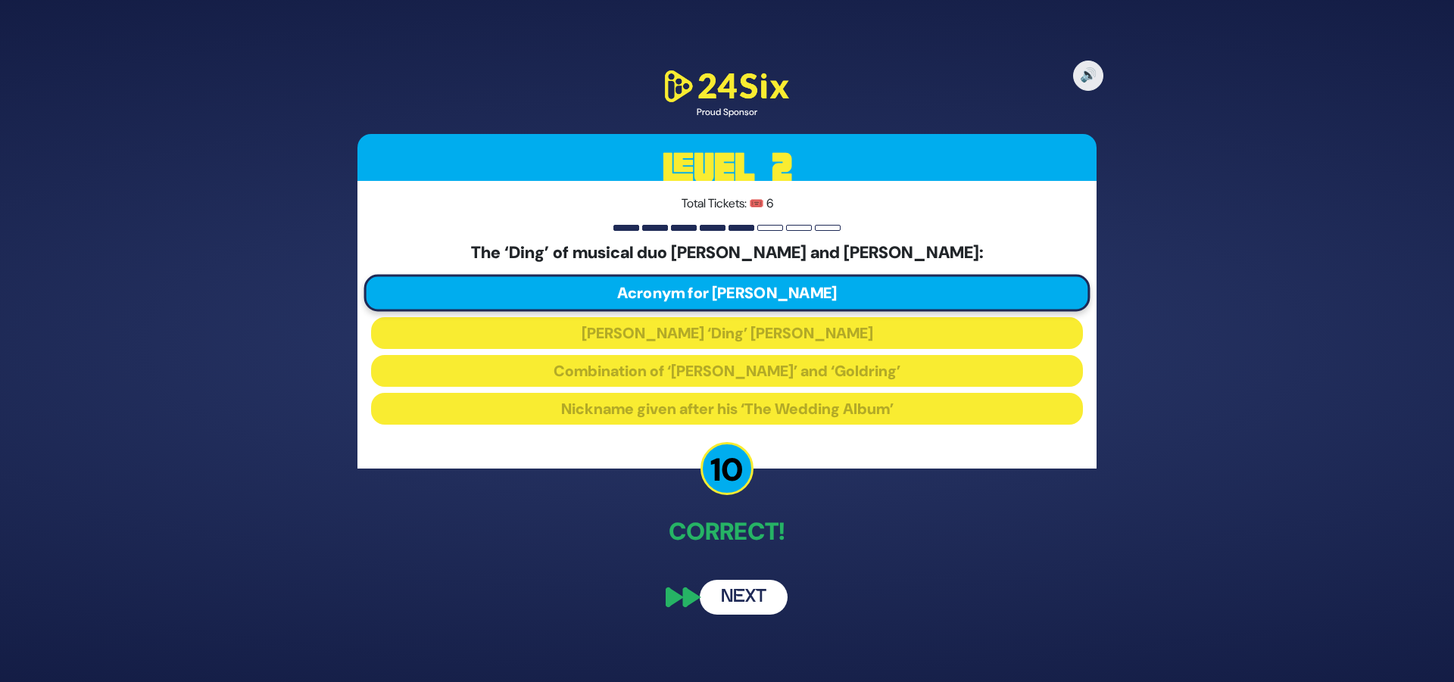
click at [755, 588] on button "Next" at bounding box center [744, 597] width 88 height 35
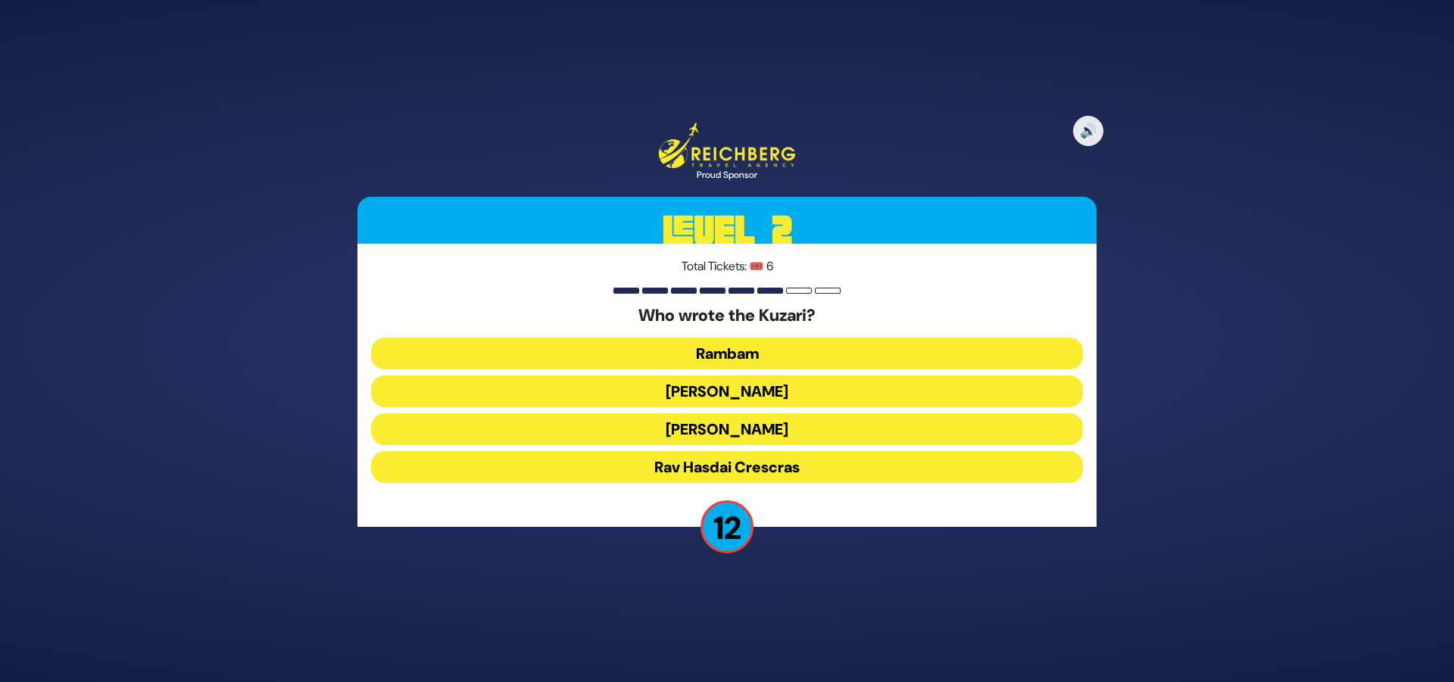
click at [873, 425] on button "Rav Yehudah HaLevi" at bounding box center [727, 429] width 712 height 32
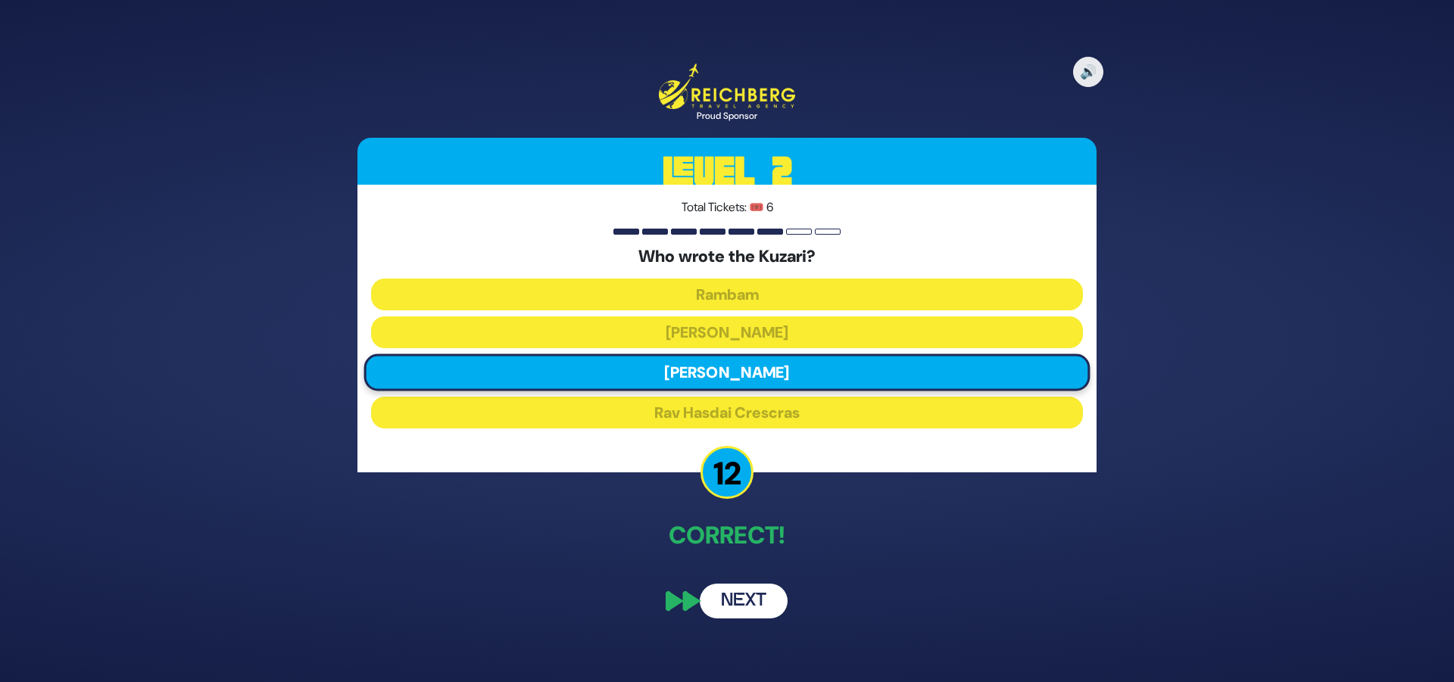
click at [744, 597] on button "Next" at bounding box center [744, 601] width 88 height 35
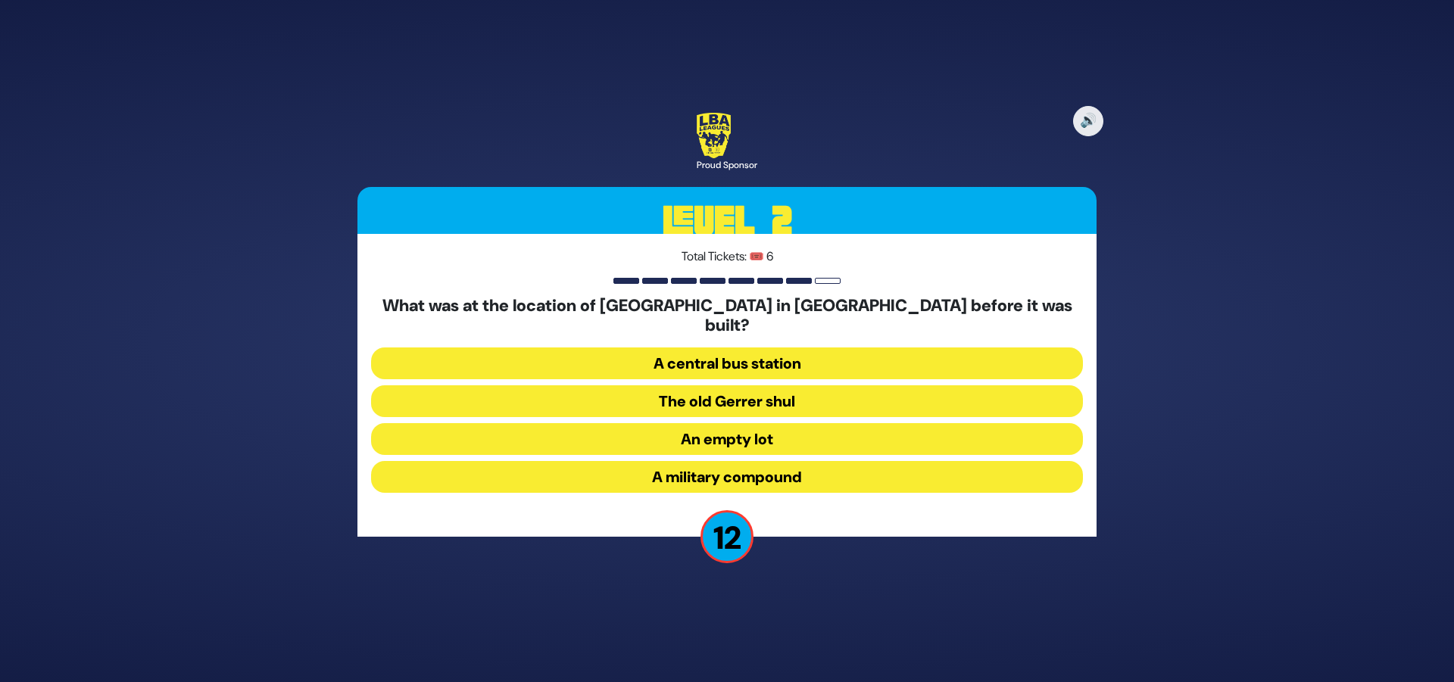
click at [868, 470] on button "A military compound" at bounding box center [727, 477] width 712 height 32
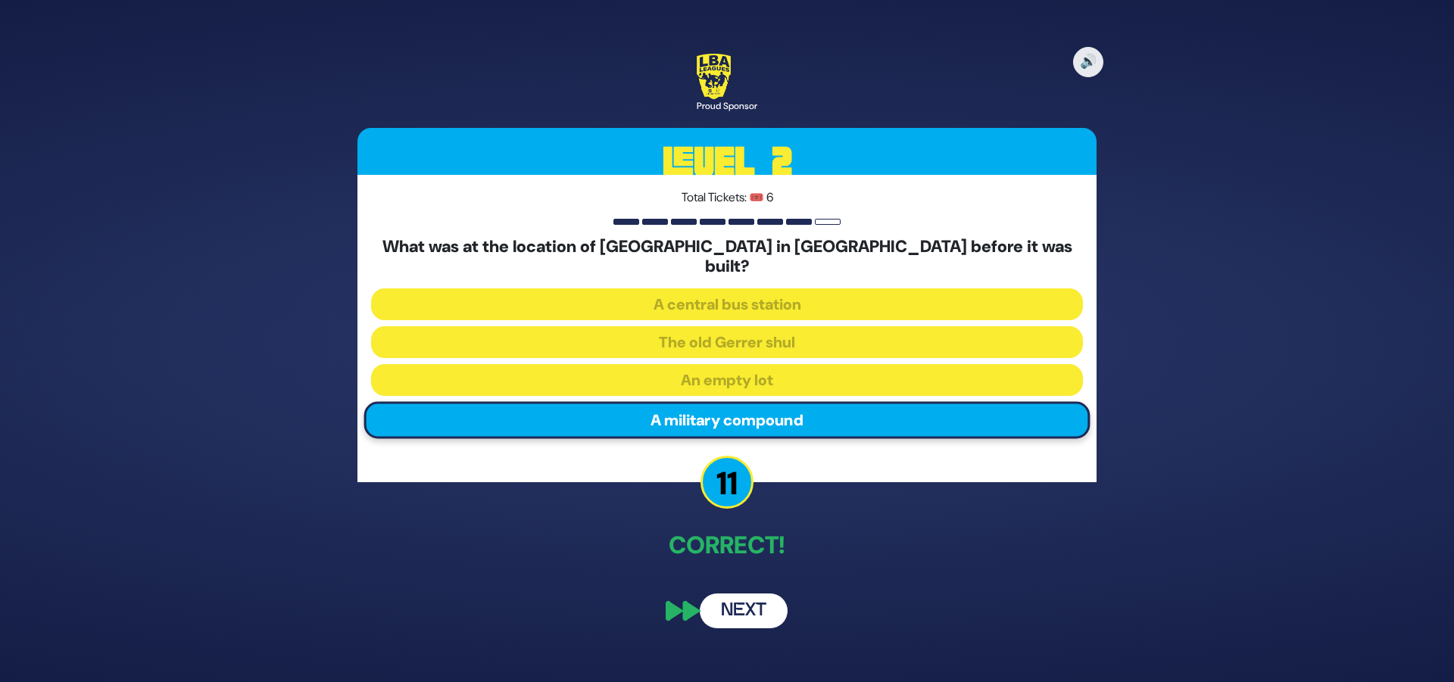
click at [732, 605] on button "Next" at bounding box center [744, 611] width 88 height 35
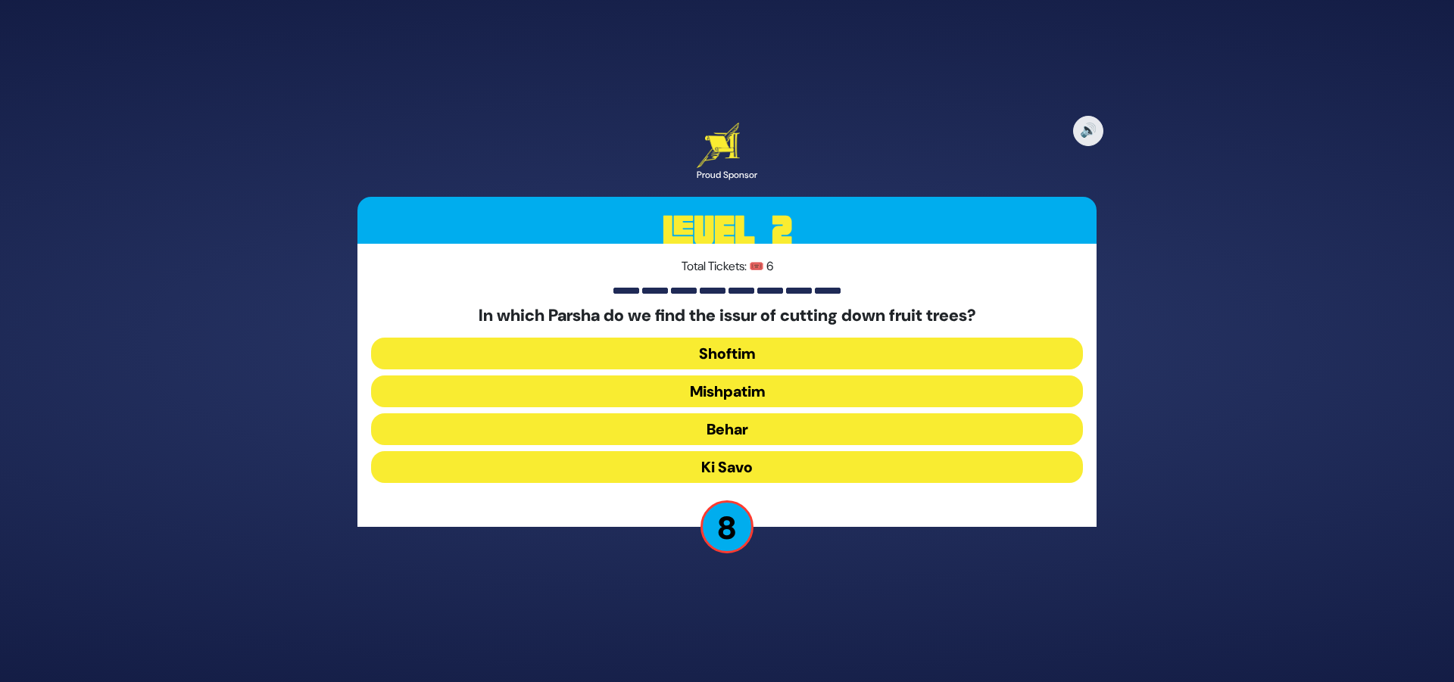
click at [856, 357] on button "Shoftim" at bounding box center [727, 354] width 712 height 32
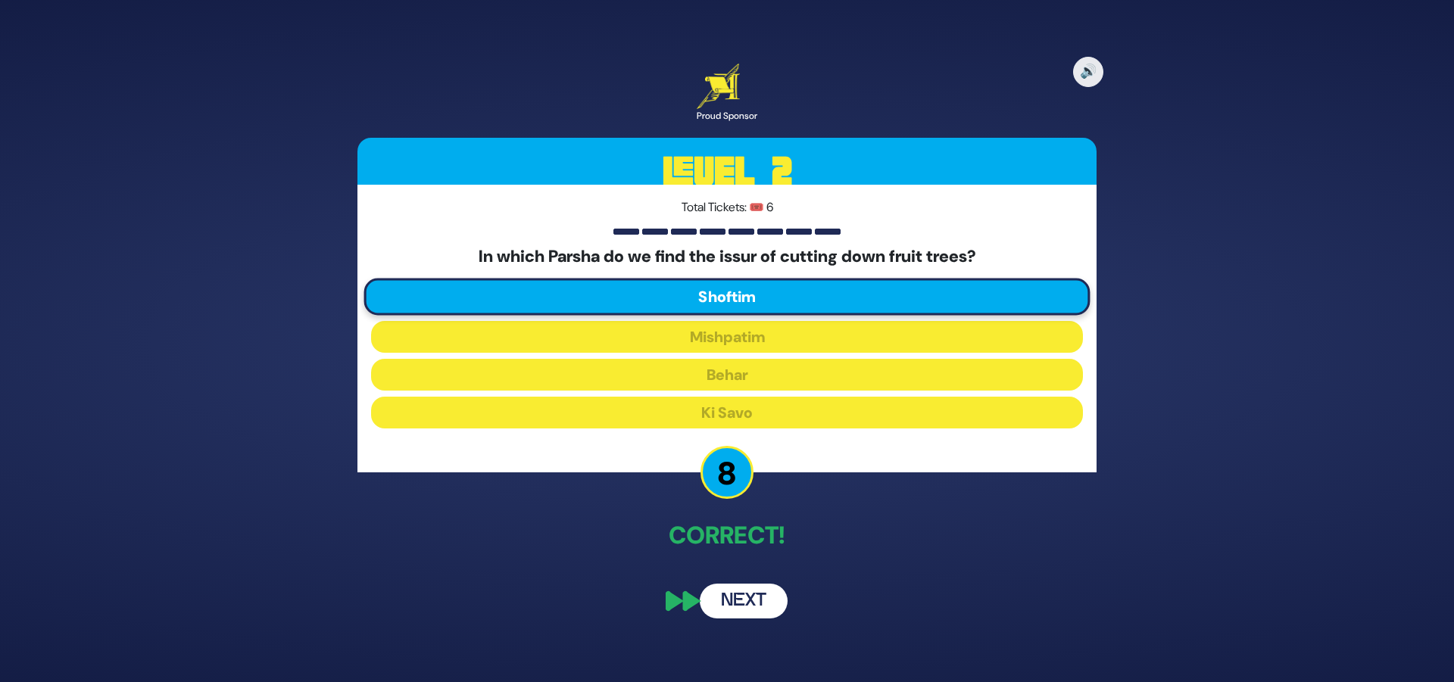
click at [729, 597] on button "Next" at bounding box center [744, 601] width 88 height 35
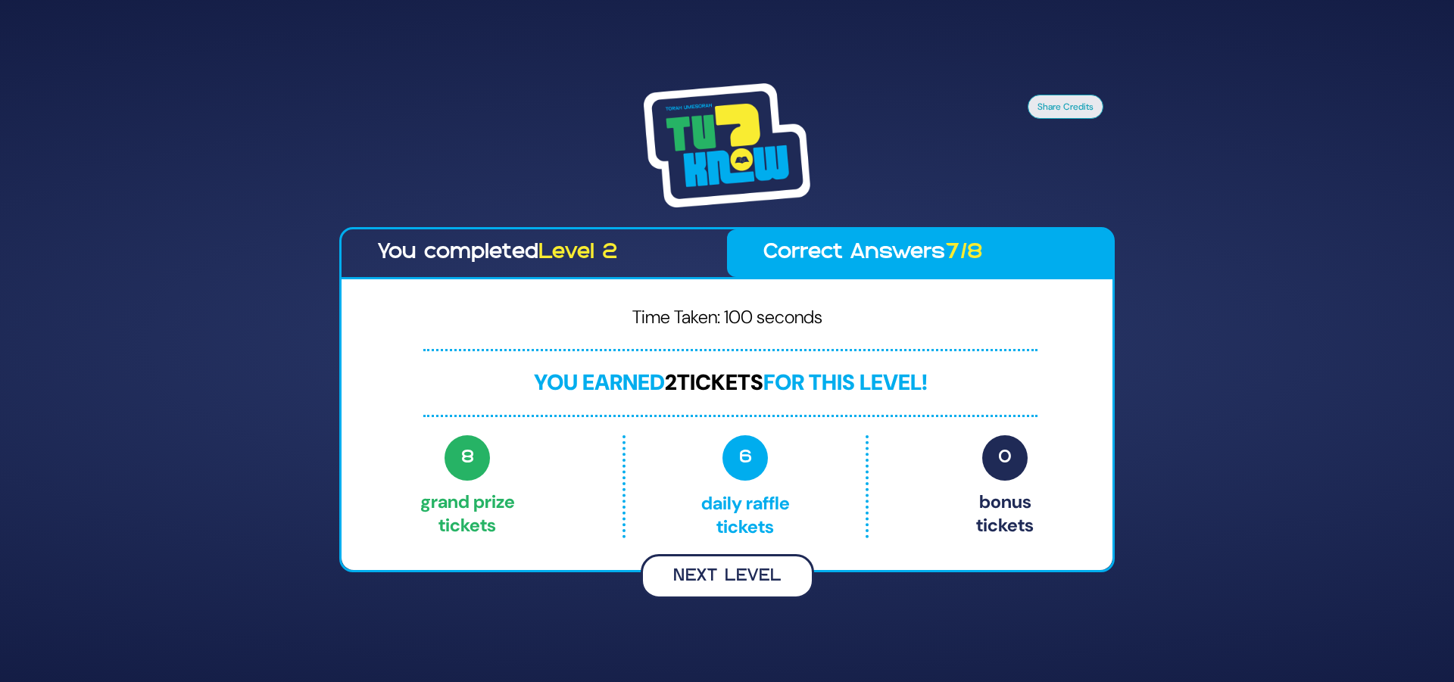
click at [764, 571] on button "Next Level" at bounding box center [727, 576] width 173 height 45
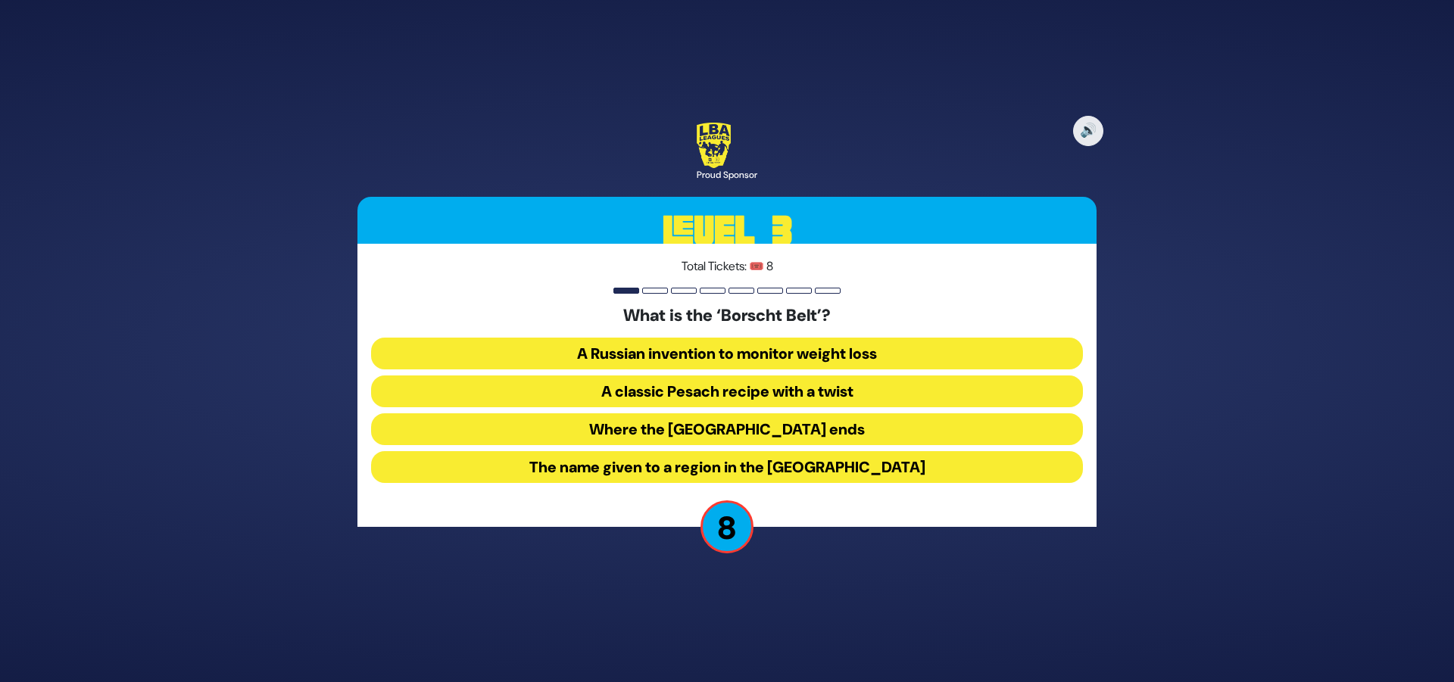
click at [900, 466] on button "The name given to a region in the Catskill Mountains" at bounding box center [727, 467] width 712 height 32
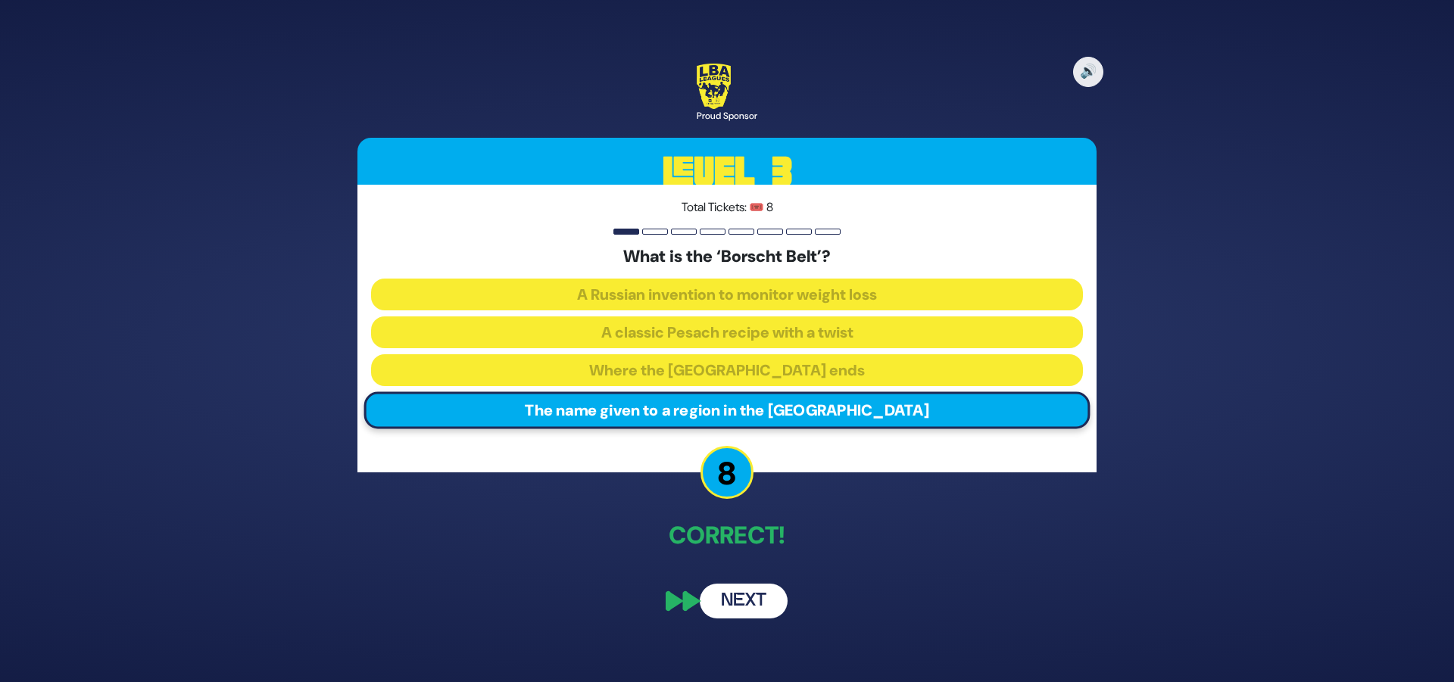
click at [745, 598] on button "Next" at bounding box center [744, 601] width 88 height 35
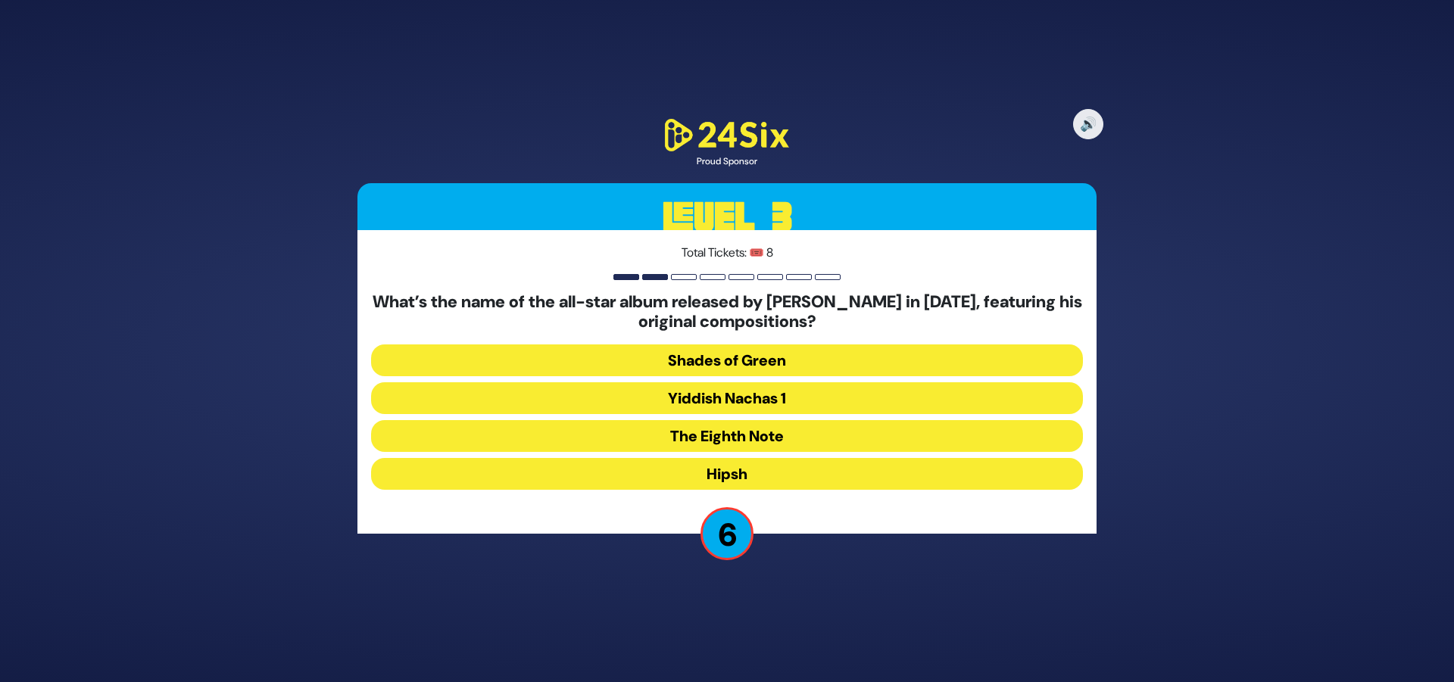
click at [825, 473] on button "Hipsh" at bounding box center [727, 474] width 712 height 32
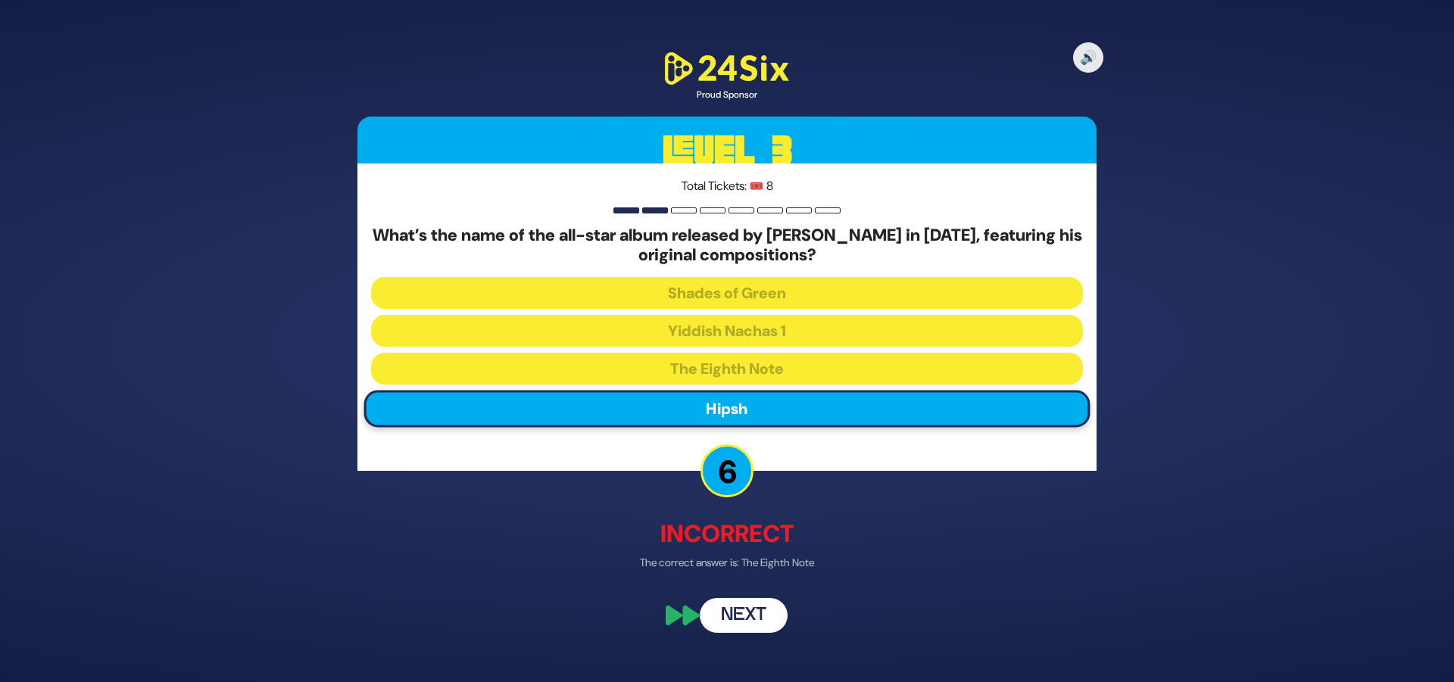
click at [748, 611] on button "Next" at bounding box center [744, 615] width 88 height 35
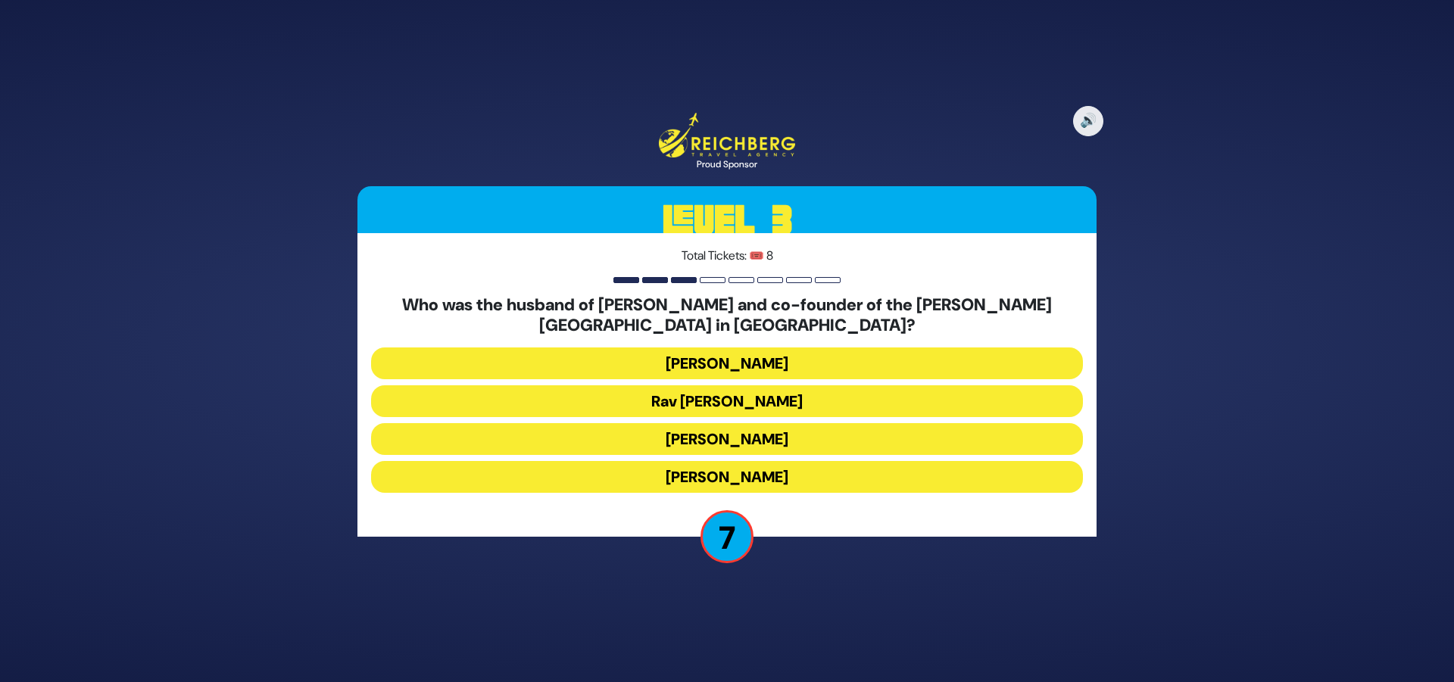
click at [847, 357] on button "Rav Mendel Kaplan" at bounding box center [727, 364] width 712 height 32
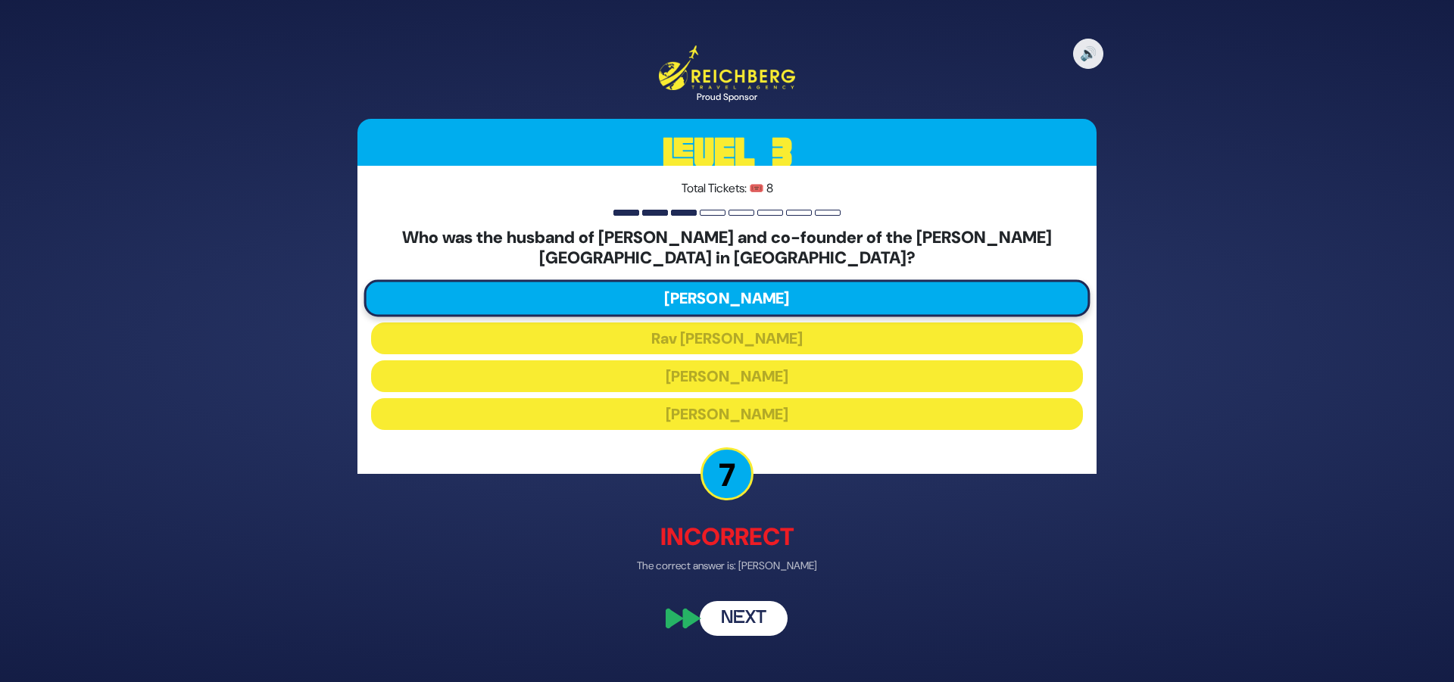
click at [738, 607] on button "Next" at bounding box center [744, 619] width 88 height 35
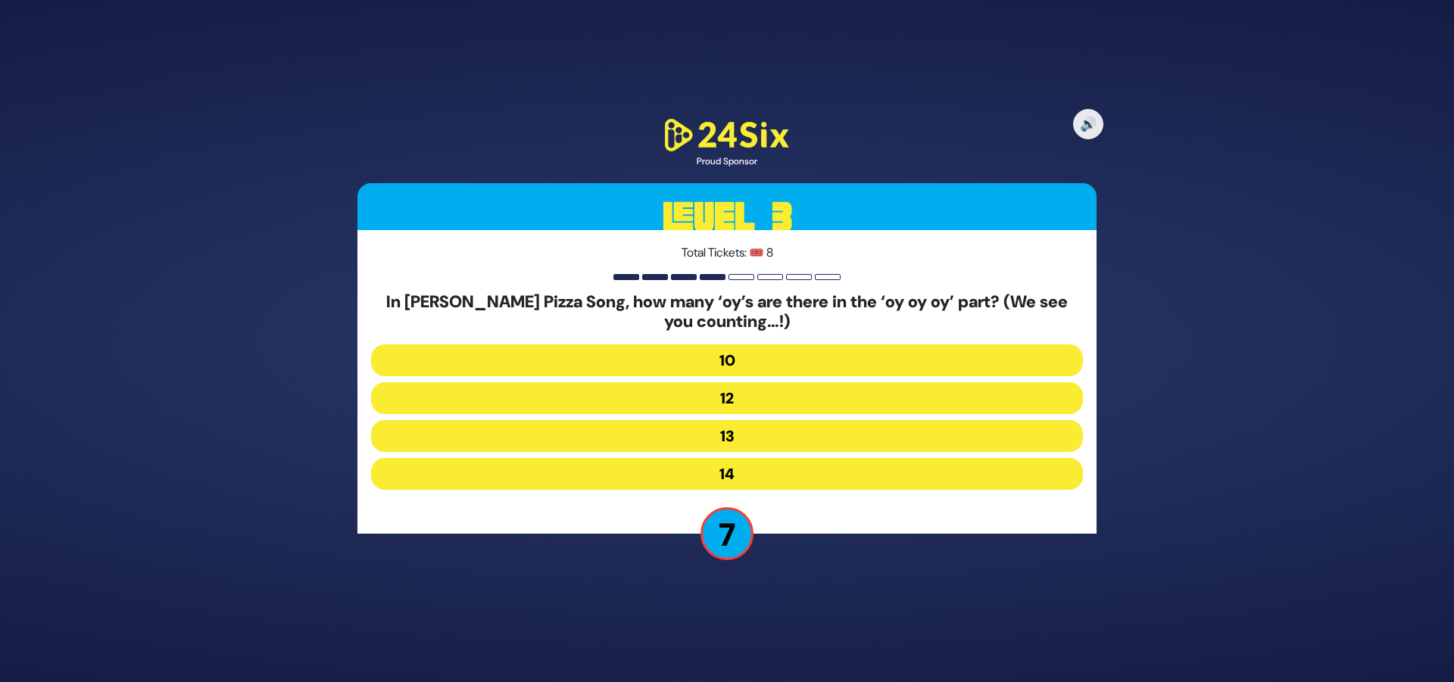
click at [853, 432] on button "13" at bounding box center [727, 436] width 712 height 32
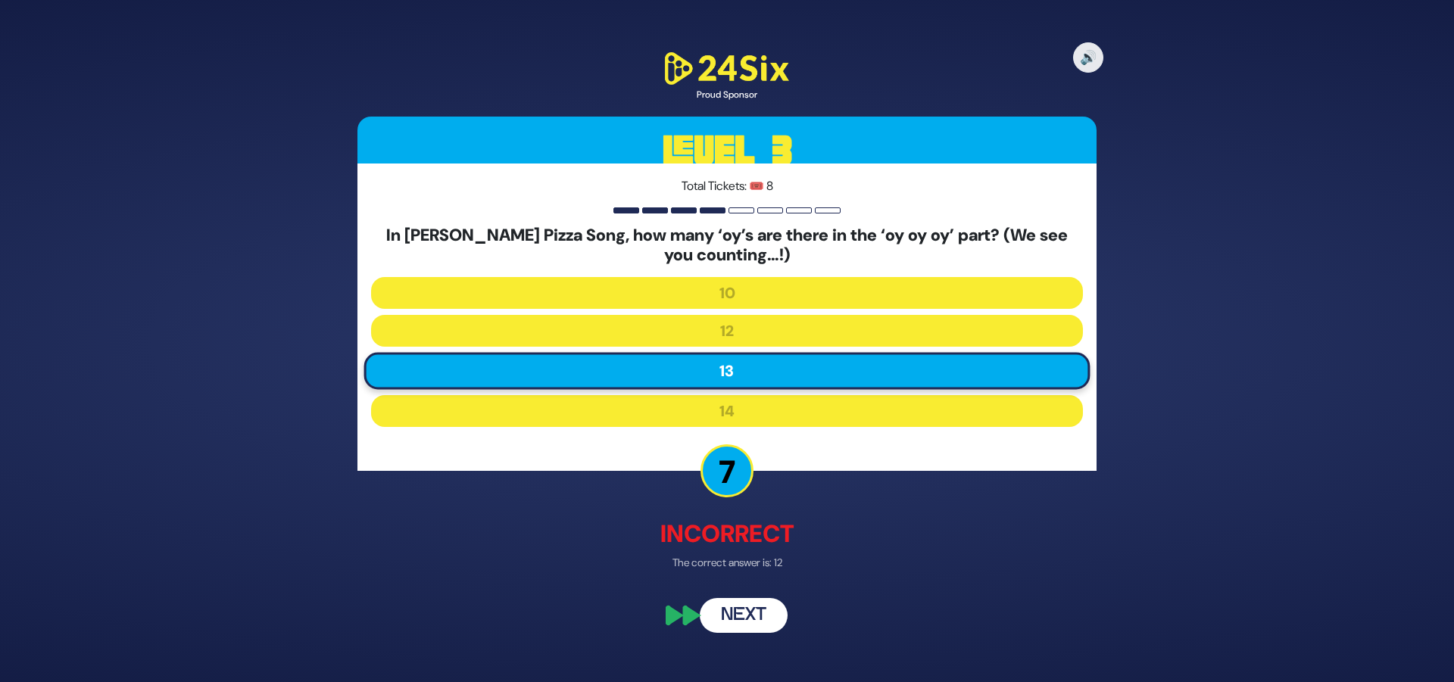
click at [750, 613] on button "Next" at bounding box center [744, 615] width 88 height 35
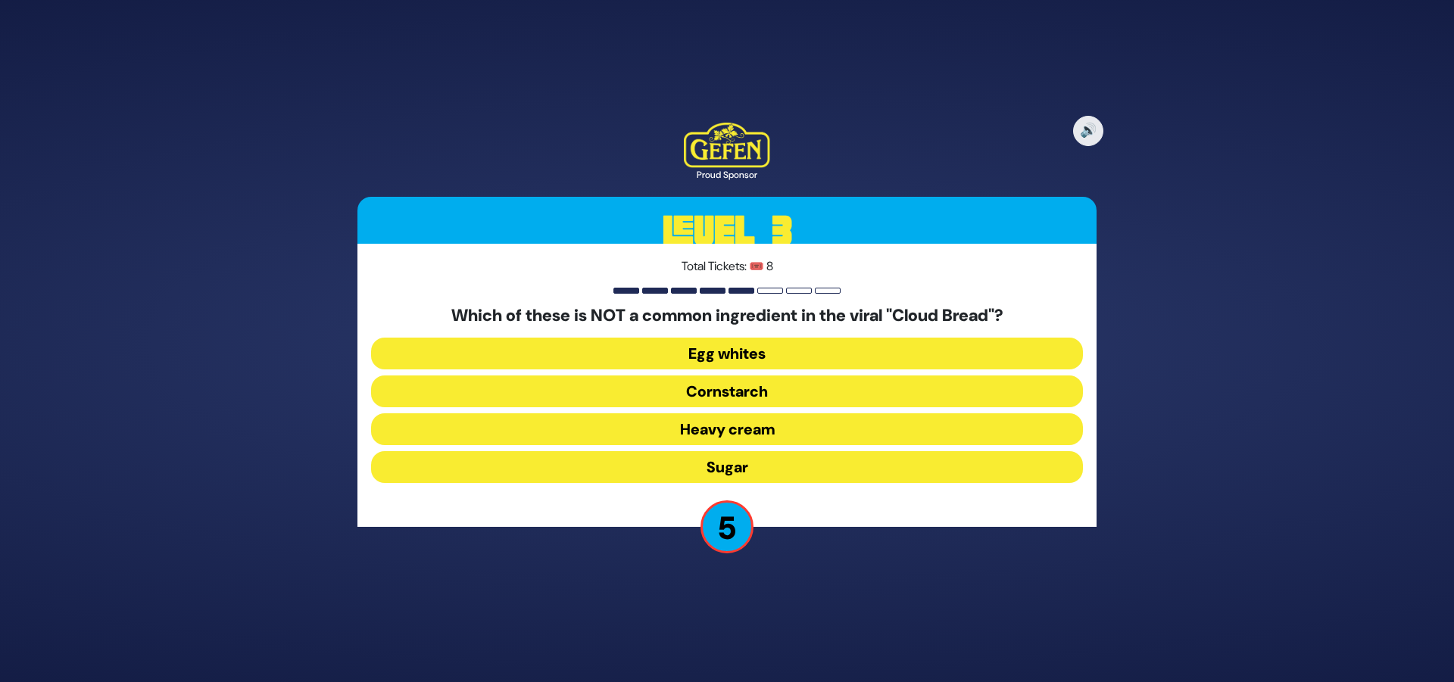
click at [826, 426] on button "Heavy cream" at bounding box center [727, 429] width 712 height 32
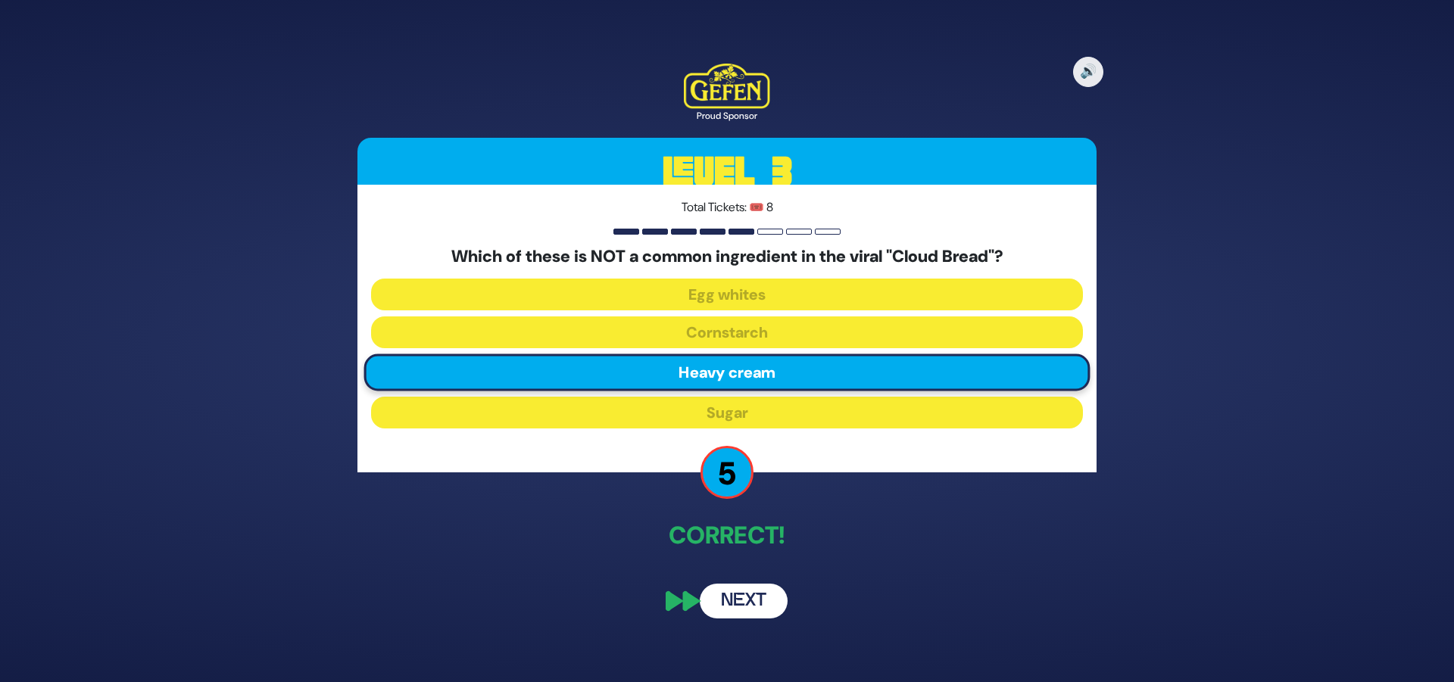
click at [748, 610] on button "Next" at bounding box center [744, 601] width 88 height 35
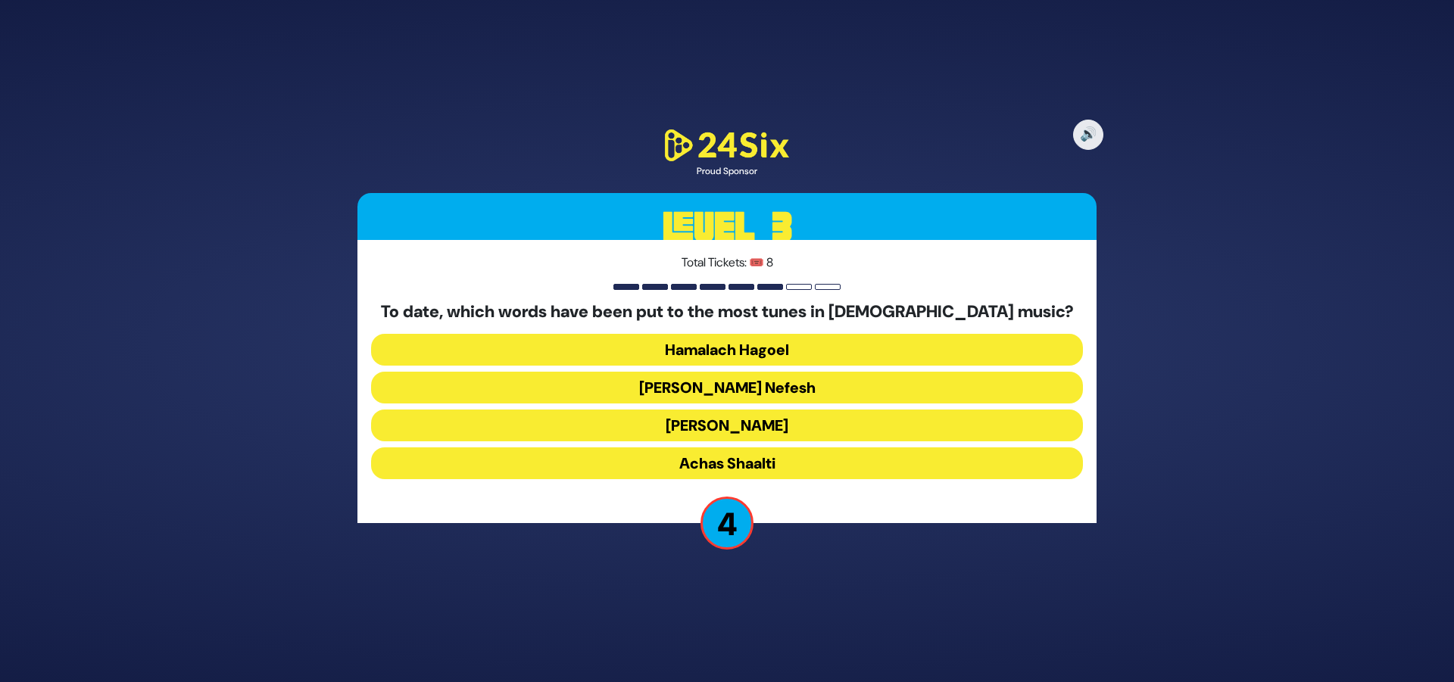
click at [889, 425] on button "Ani Maamin" at bounding box center [727, 426] width 712 height 32
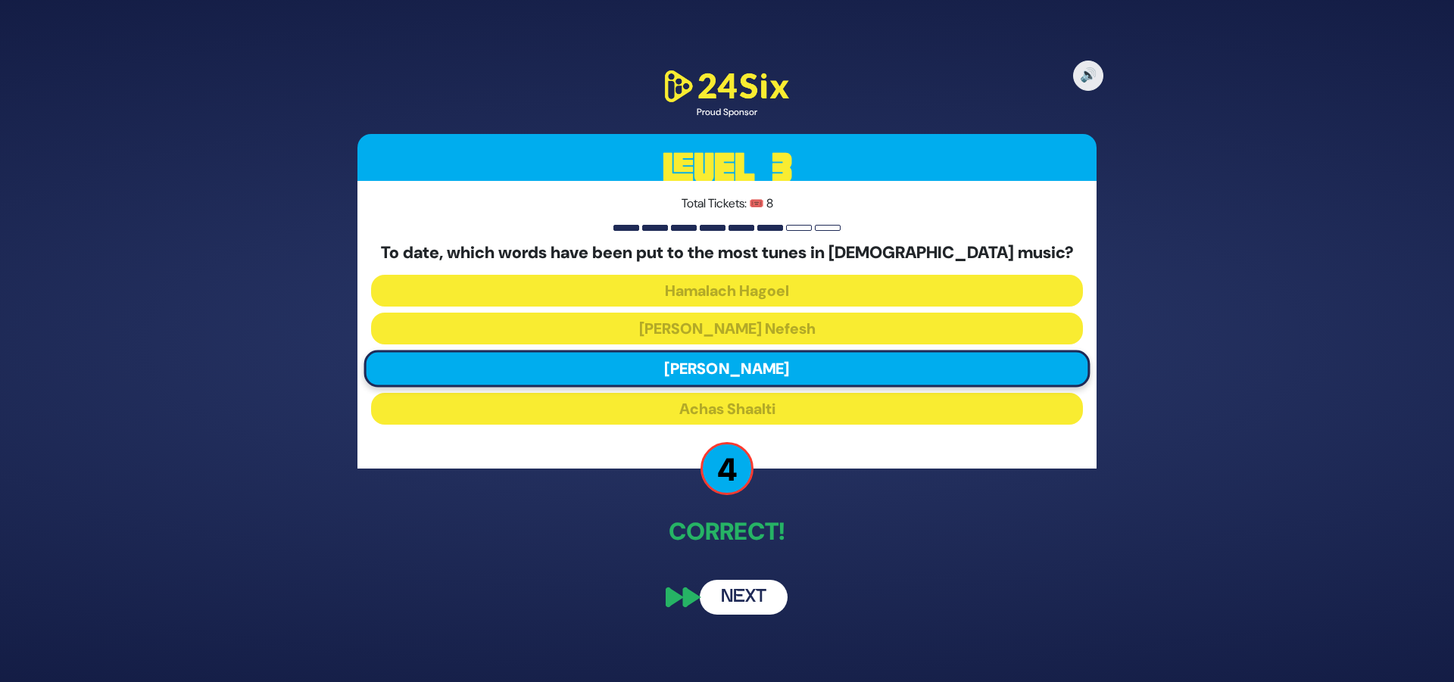
click at [739, 592] on button "Next" at bounding box center [744, 597] width 88 height 35
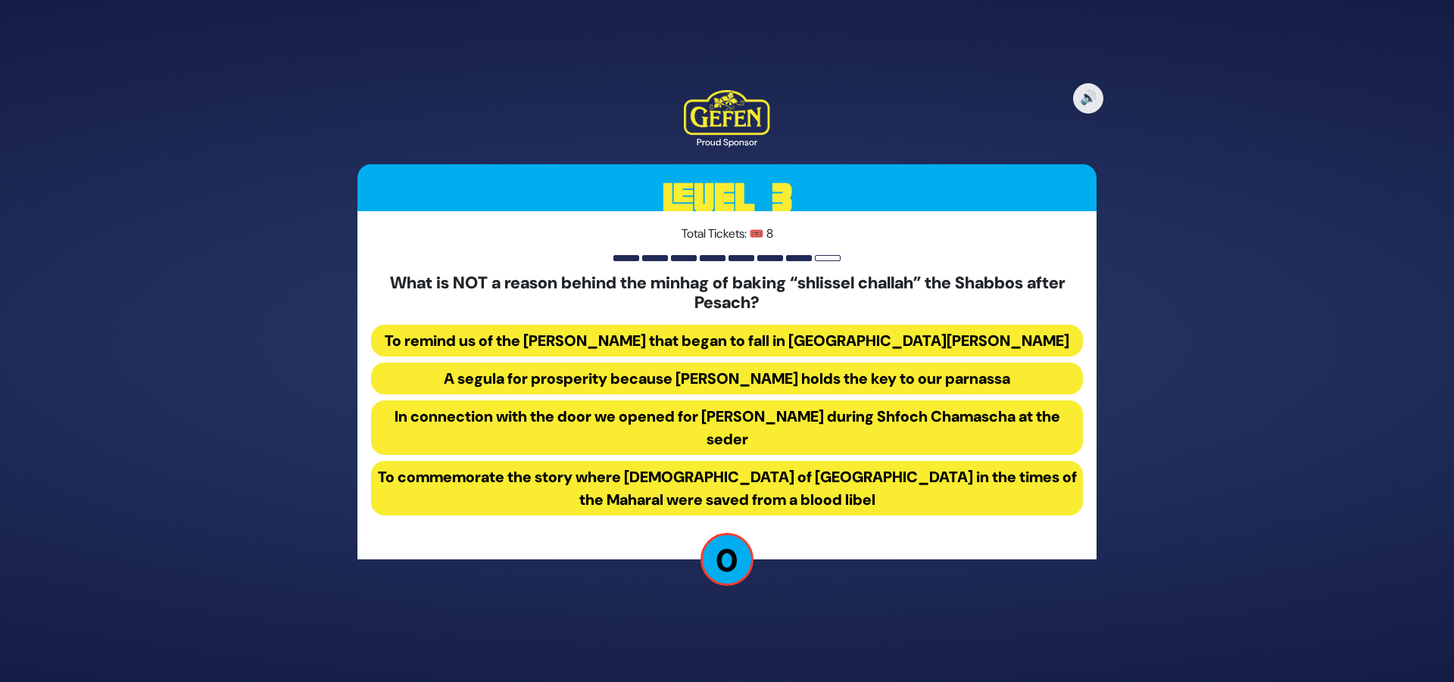
click at [853, 480] on button "To commemorate the story where Jews of Prague in the times of the Maharal were …" at bounding box center [727, 488] width 712 height 55
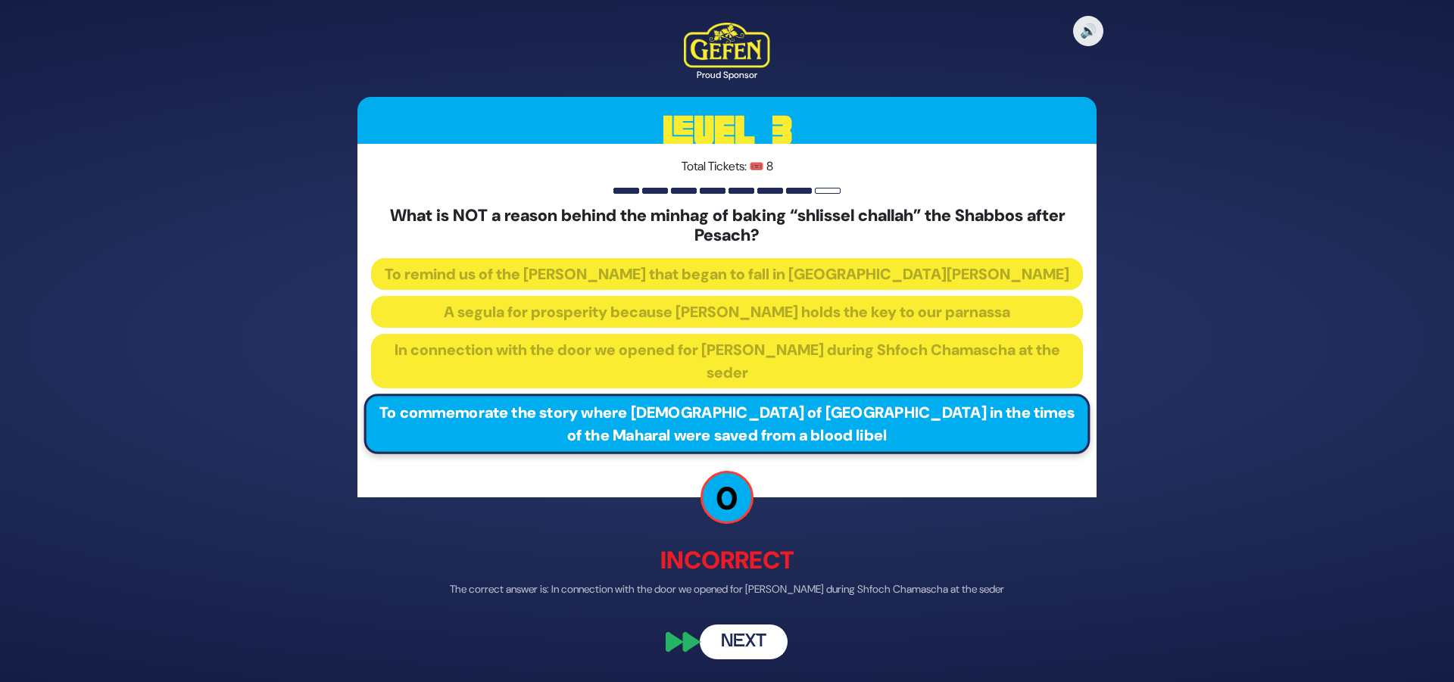
click at [727, 636] on button "Next" at bounding box center [744, 642] width 88 height 35
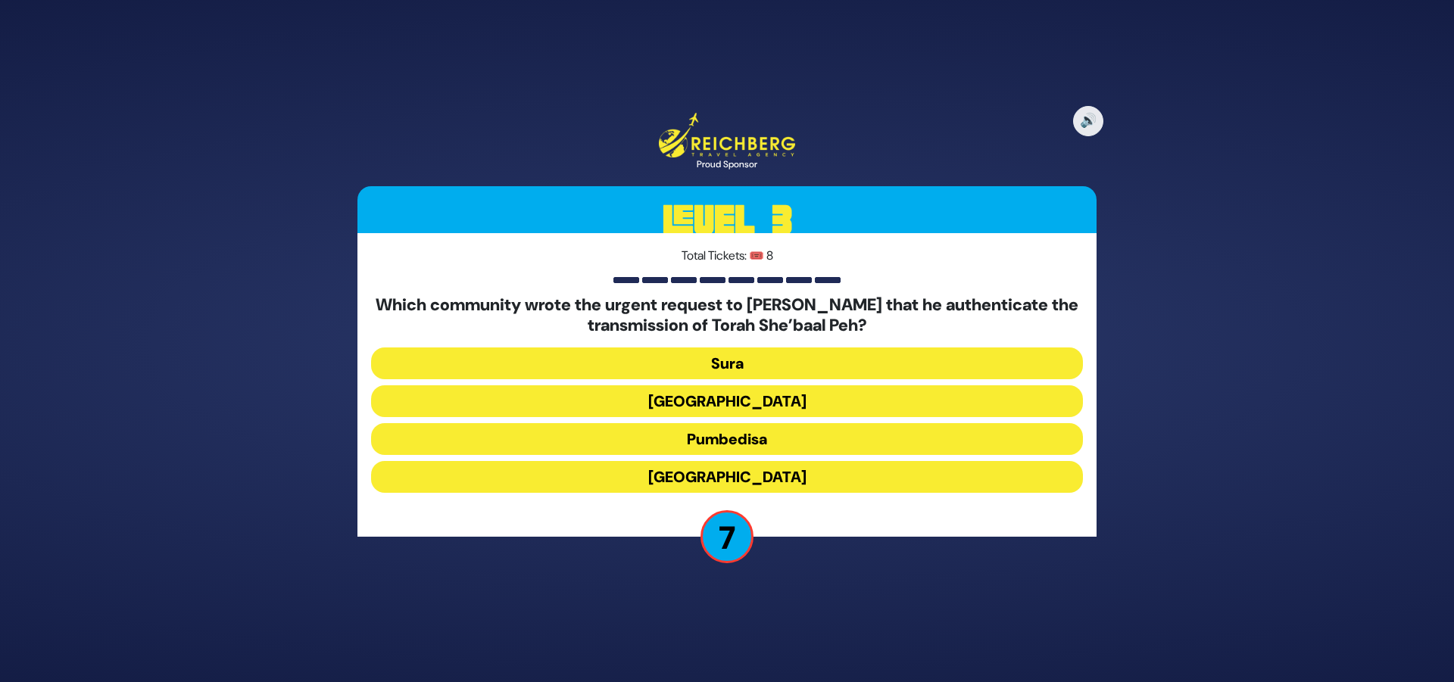
click at [899, 402] on button "Kairouan" at bounding box center [727, 401] width 712 height 32
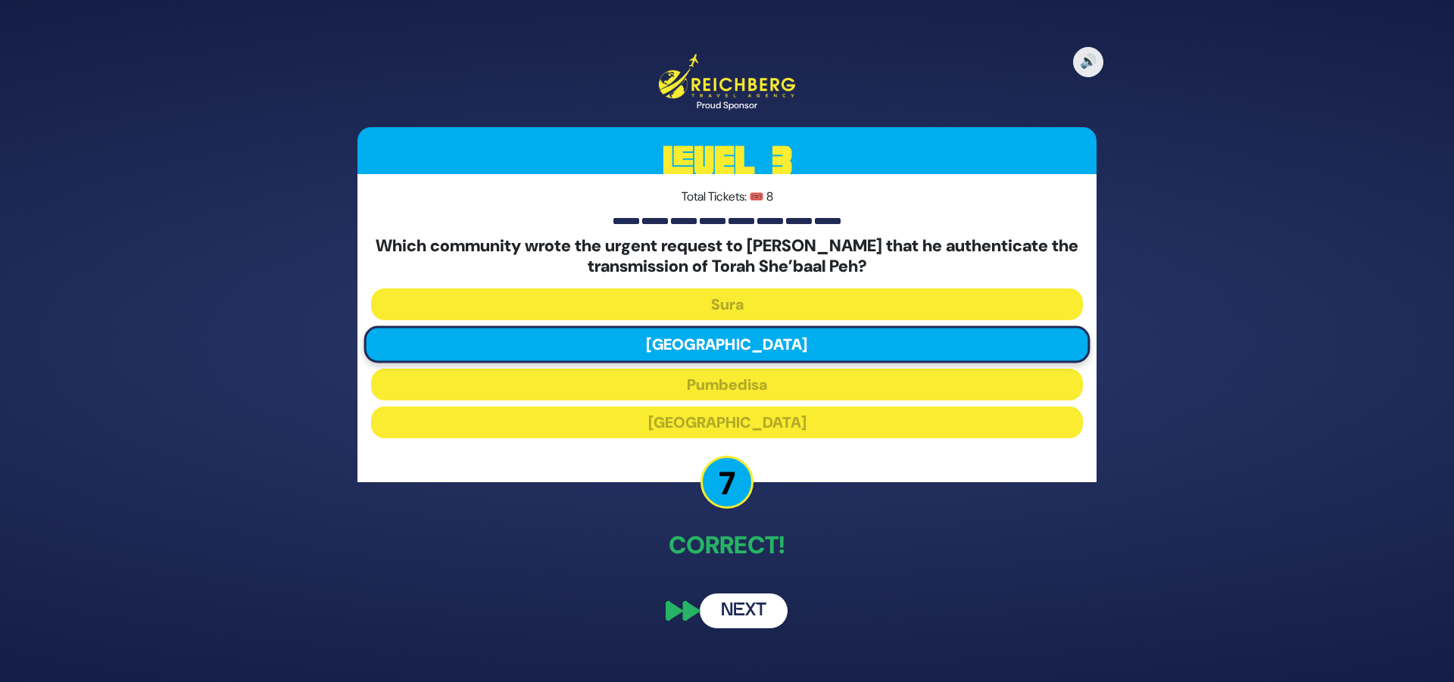
click at [760, 615] on button "Next" at bounding box center [744, 611] width 88 height 35
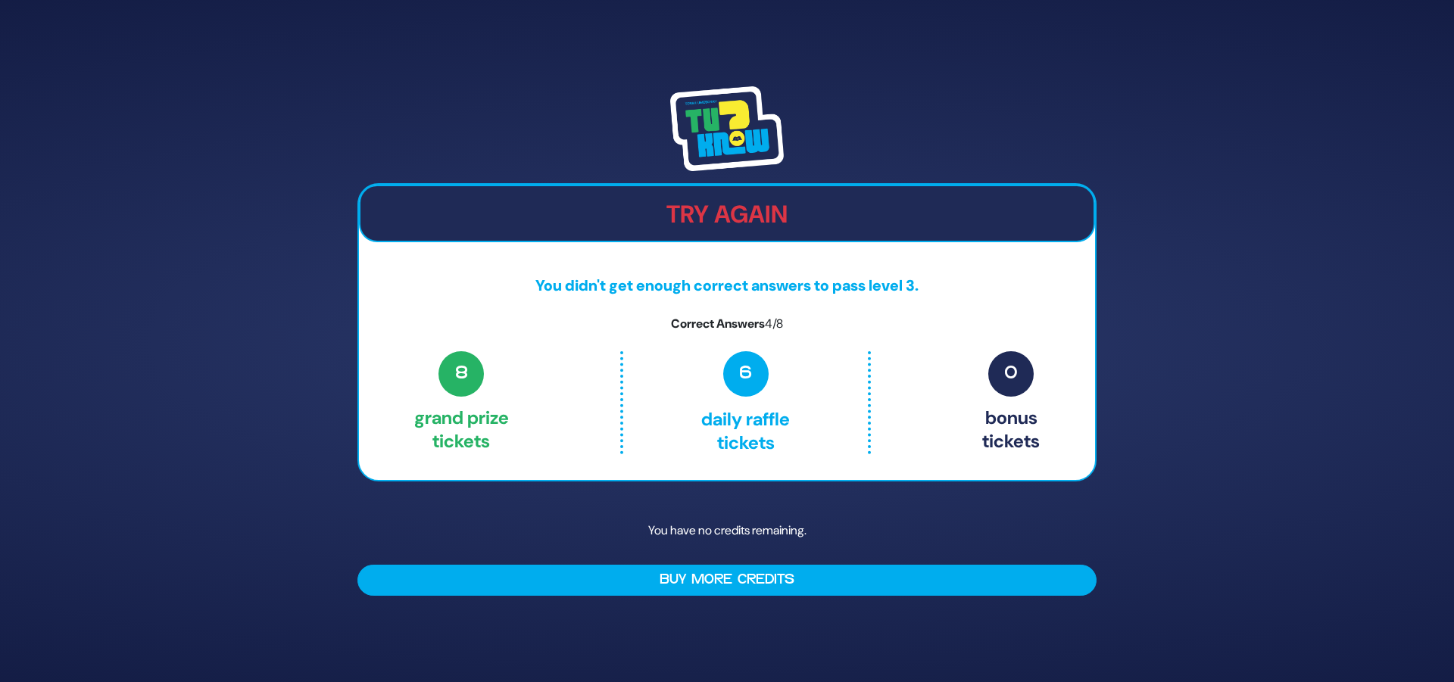
click at [482, 126] on div at bounding box center [726, 128] width 739 height 85
